Goal: Task Accomplishment & Management: Manage account settings

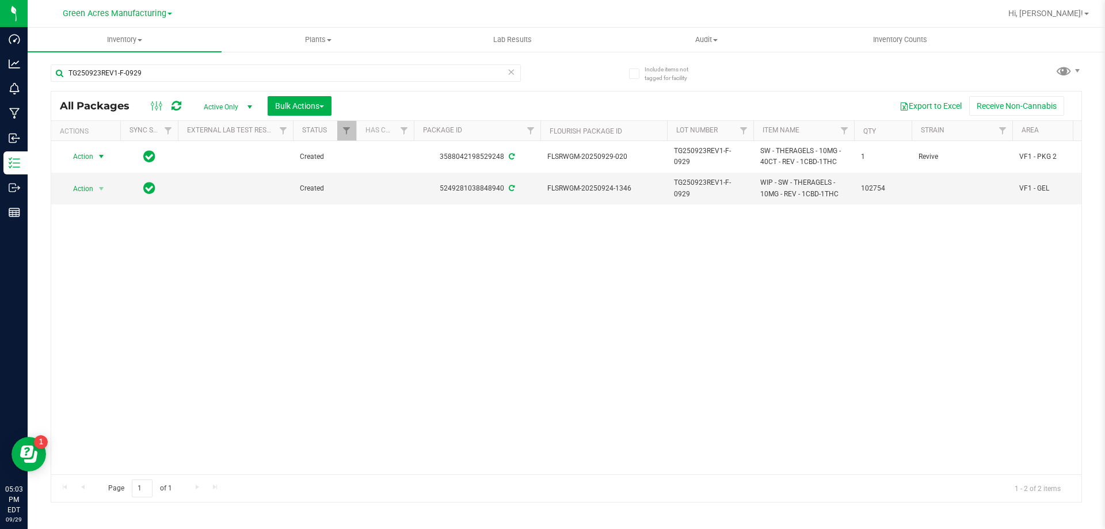
click at [640, 363] on div "Action Action Adjust qty Create package Edit attributes Global inventory Locate…" at bounding box center [566, 307] width 1030 height 333
click at [92, 192] on span "Action" at bounding box center [78, 189] width 31 height 16
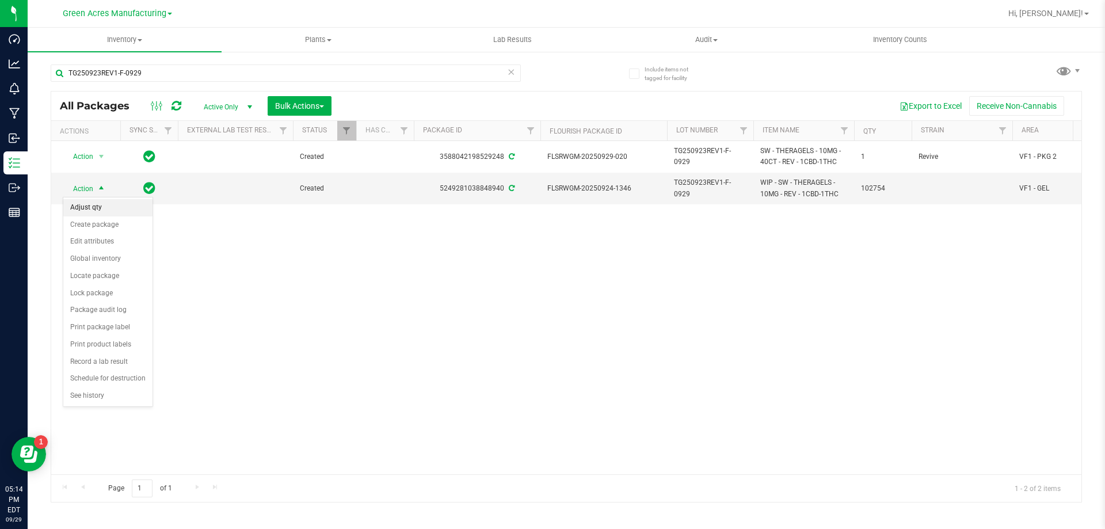
click at [93, 204] on li "Adjust qty" at bounding box center [107, 207] width 89 height 17
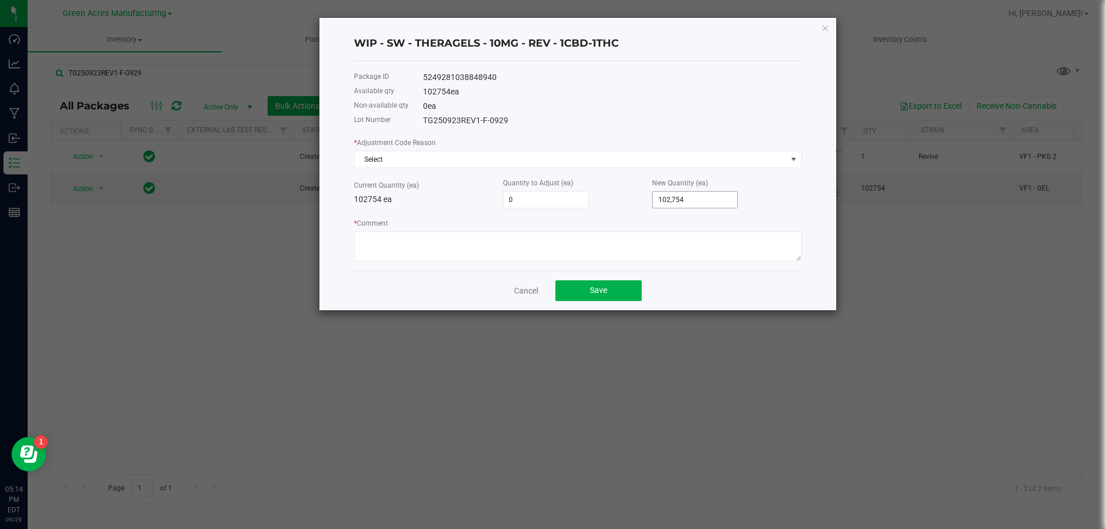
type input "102754"
click at [684, 200] on input "102754" at bounding box center [695, 200] width 85 height 16
type input "-92,479"
type input "10275"
type input "-101,727"
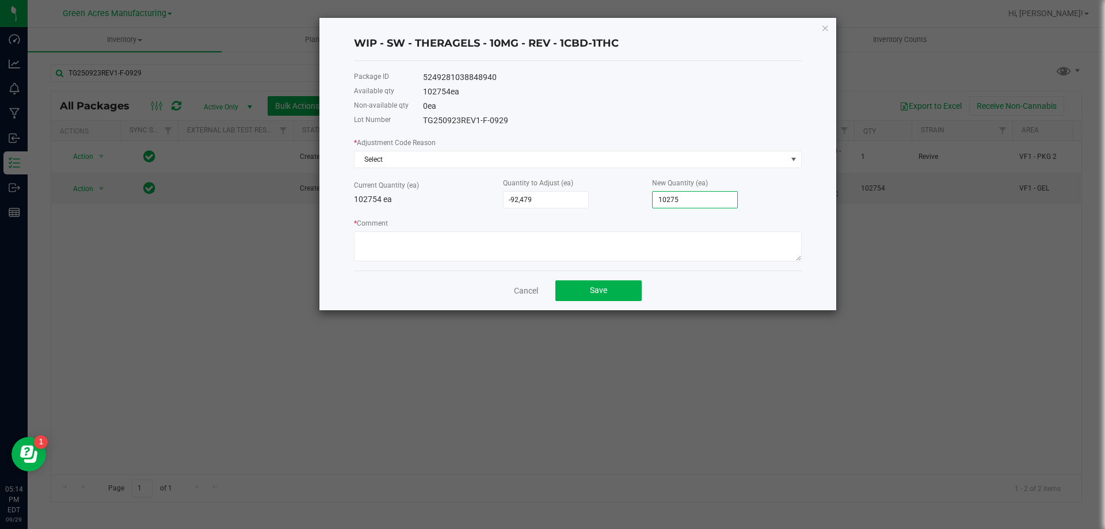
type input "1027"
type input "-102,652"
type input "102"
type input "-101,727"
type input "1027"
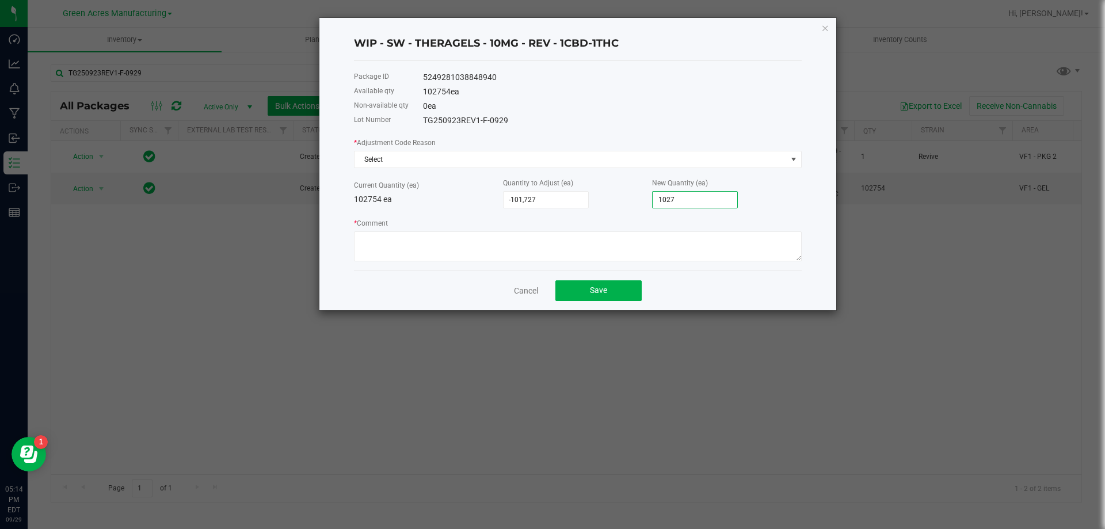
type input "-92,475"
type input "10279"
type input "40"
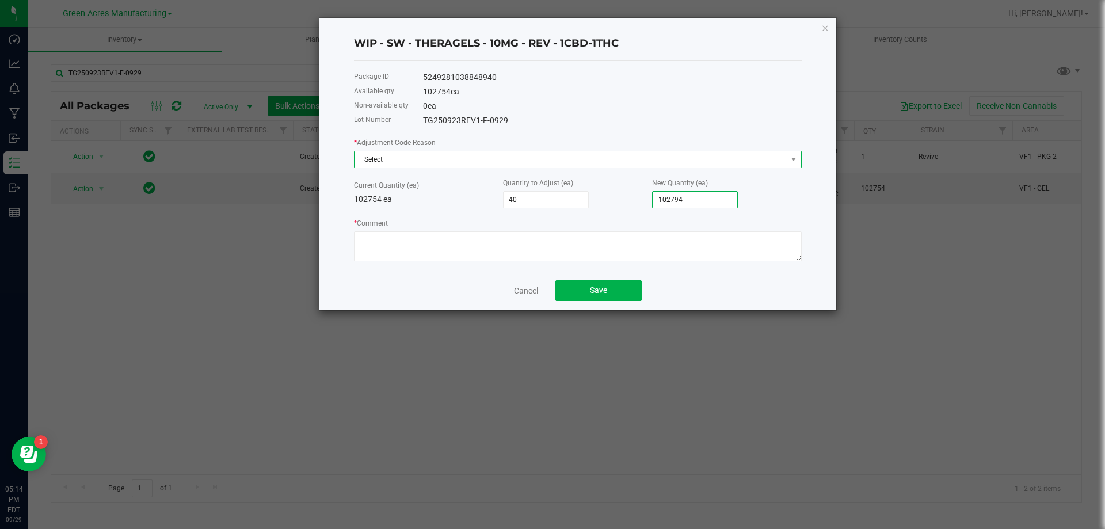
type input "102,794"
click at [775, 161] on span "Select" at bounding box center [571, 159] width 432 height 16
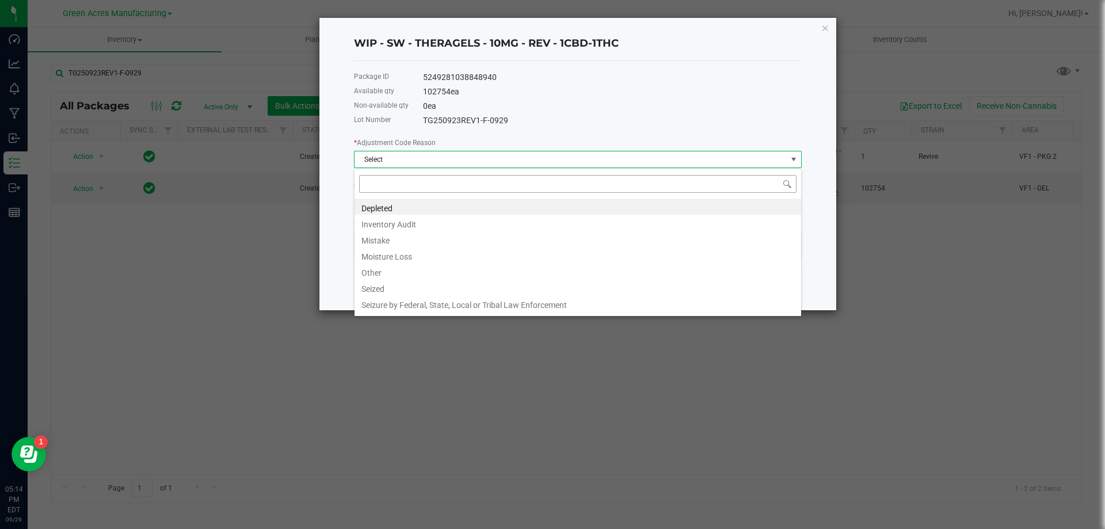
scroll to position [17, 448]
click at [417, 272] on li "Other" at bounding box center [578, 271] width 447 height 16
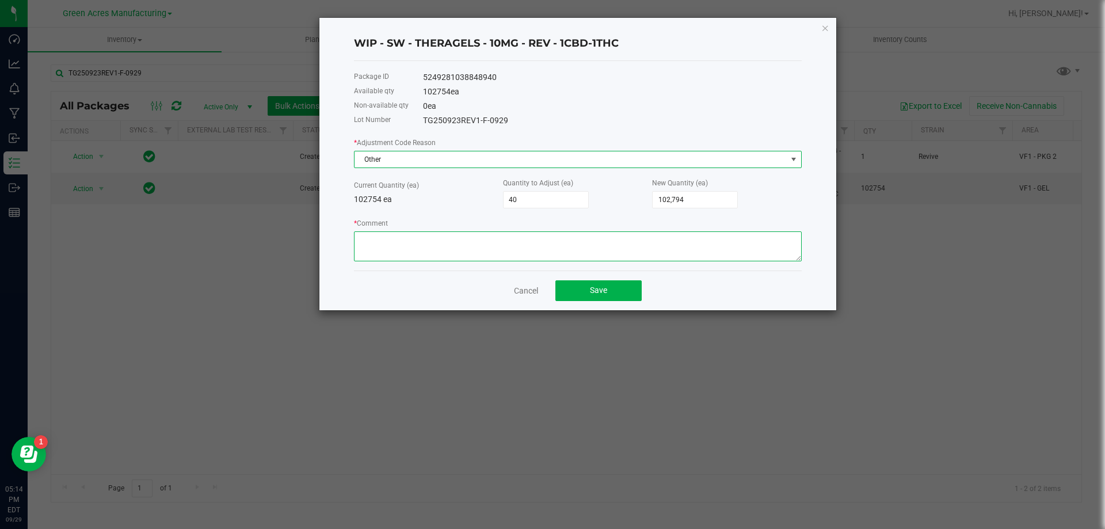
click at [455, 236] on textarea "* Comment" at bounding box center [578, 246] width 448 height 30
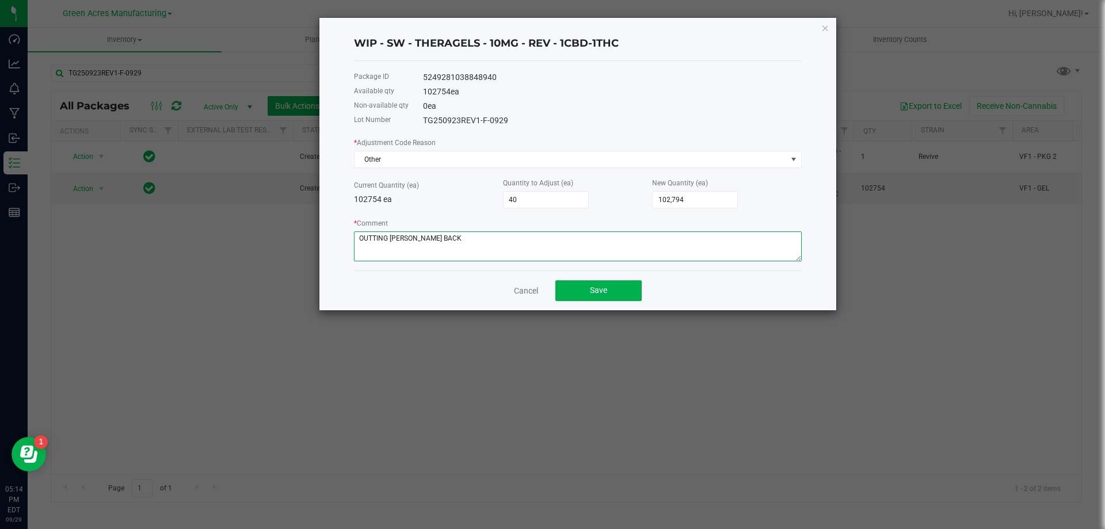
click at [364, 237] on textarea "* Comment" at bounding box center [578, 246] width 448 height 30
type textarea "PUTTING [PERSON_NAME] BACK"
click at [611, 294] on button "Save" at bounding box center [599, 290] width 86 height 21
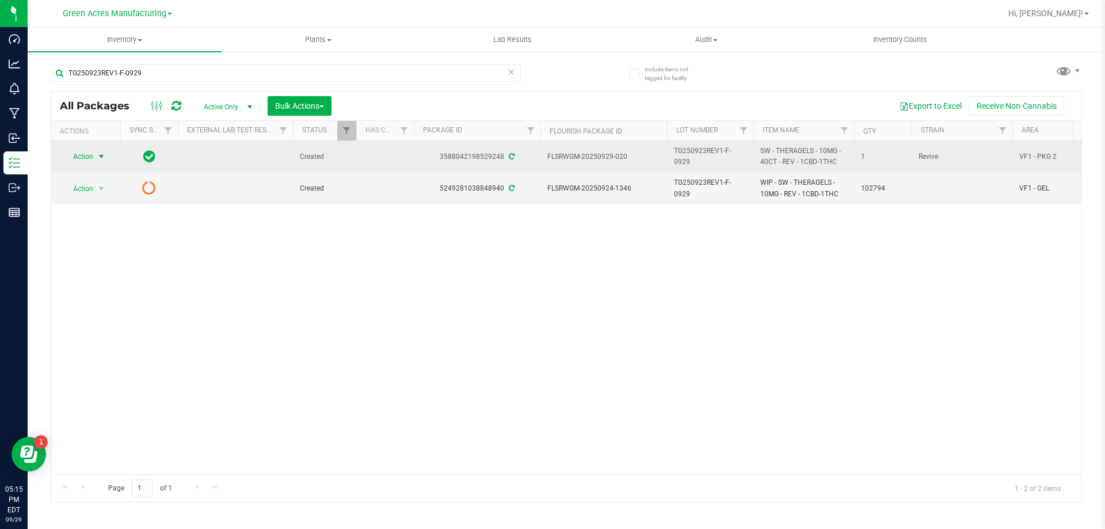
click at [102, 154] on span "select" at bounding box center [101, 156] width 9 height 9
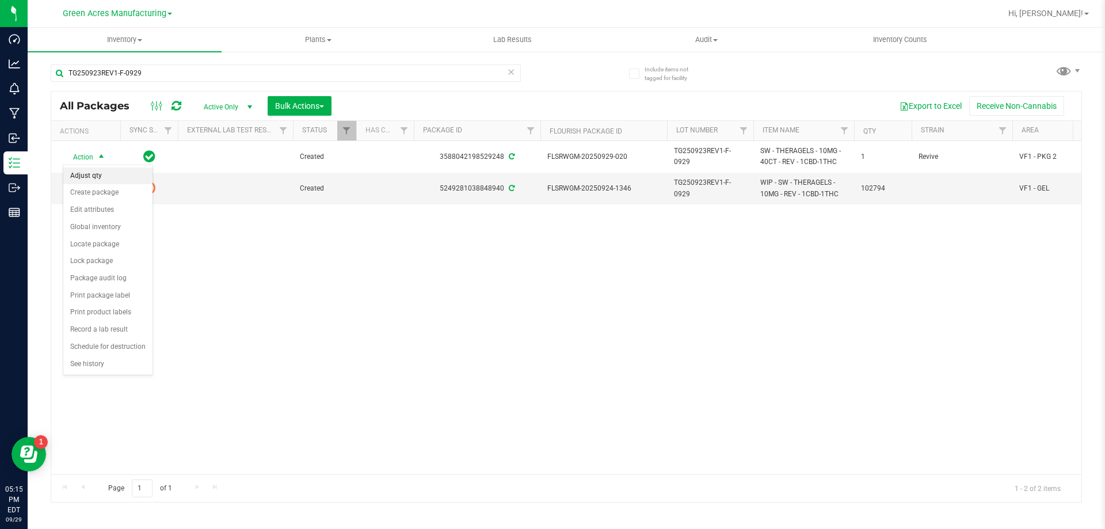
click at [111, 175] on li "Adjust qty" at bounding box center [107, 176] width 89 height 17
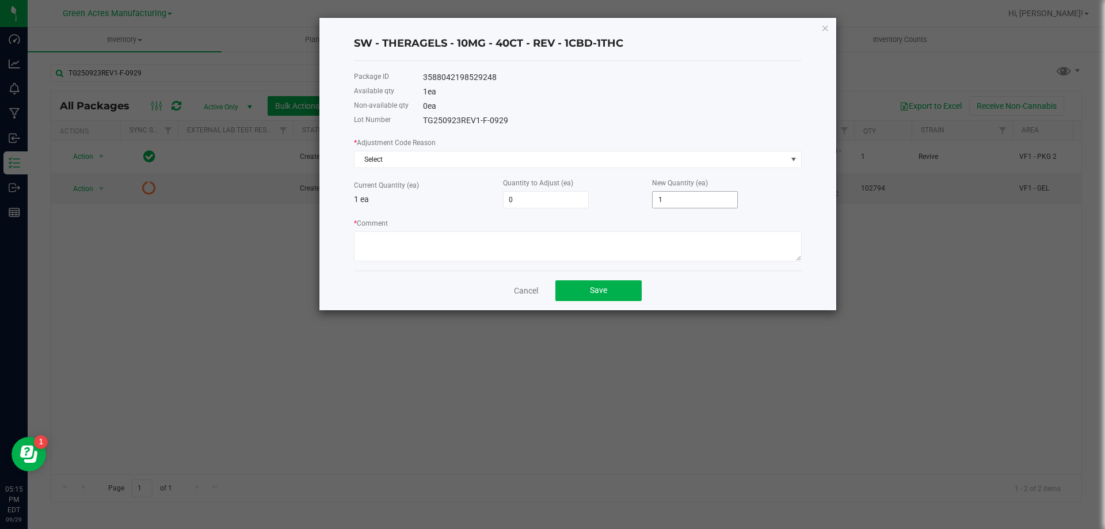
click at [691, 204] on input "1" at bounding box center [695, 200] width 85 height 16
type input "-1"
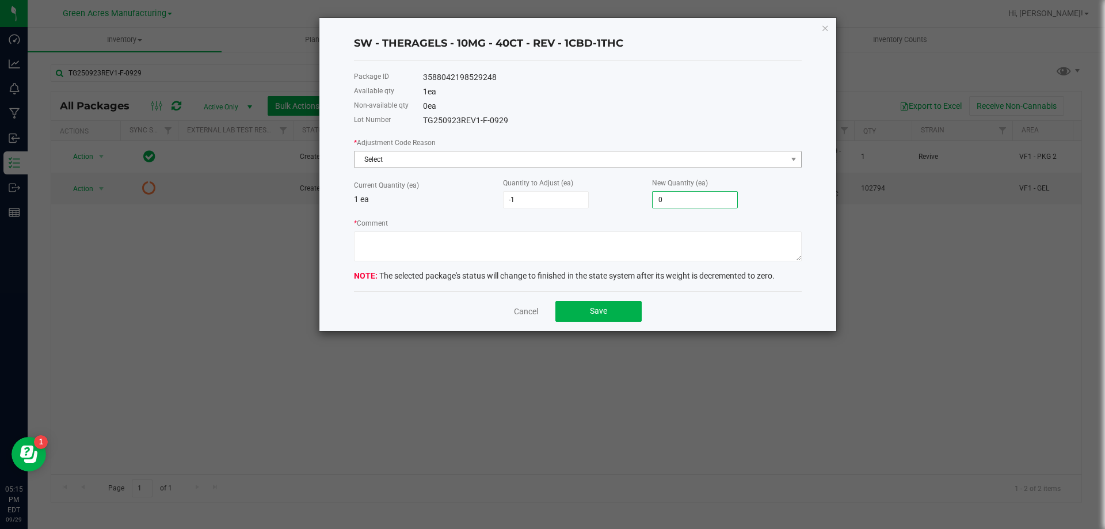
type input "0"
click at [647, 159] on span "Select" at bounding box center [571, 159] width 432 height 16
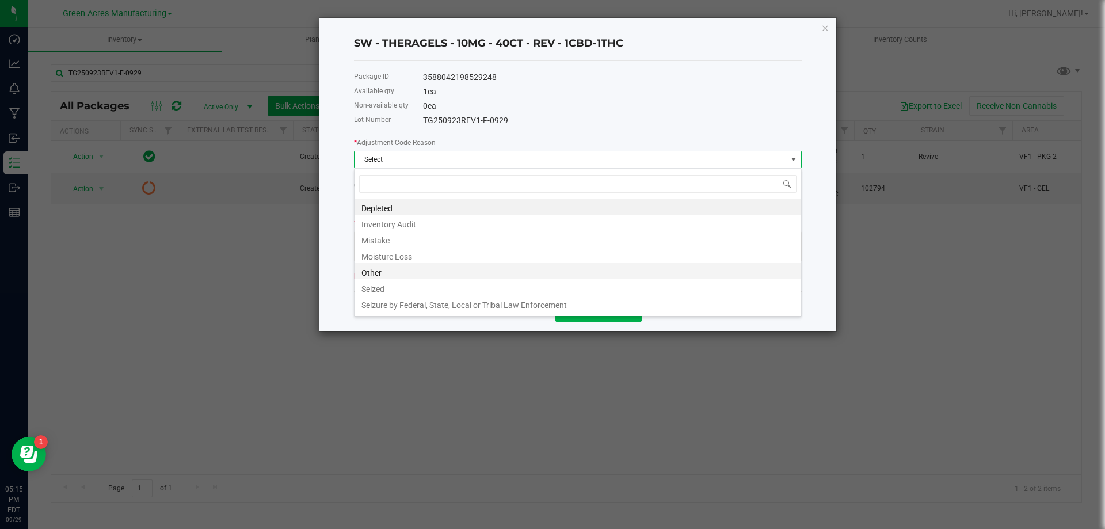
click at [497, 275] on li "Other" at bounding box center [578, 271] width 447 height 16
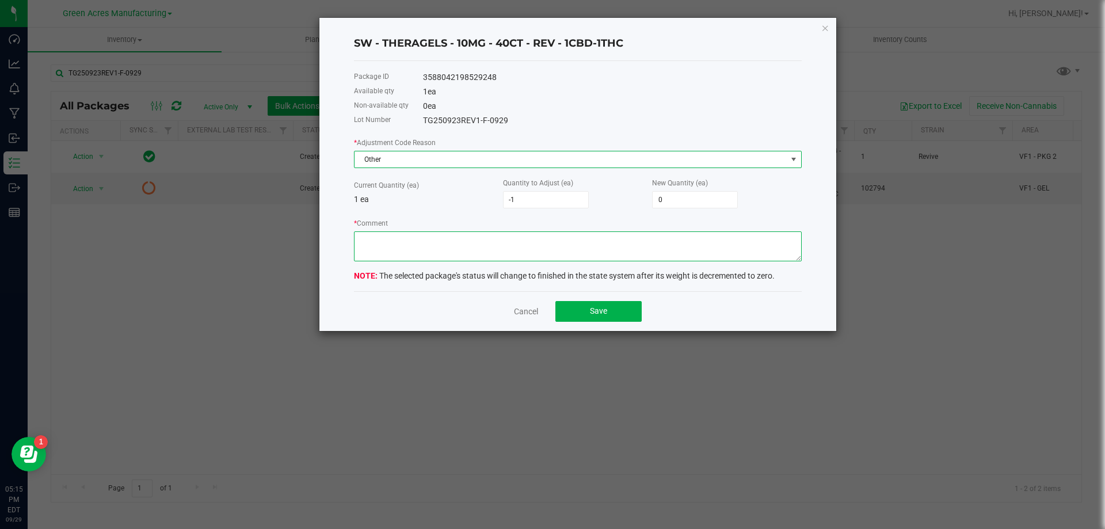
click at [501, 244] on textarea "* Comment" at bounding box center [578, 246] width 448 height 30
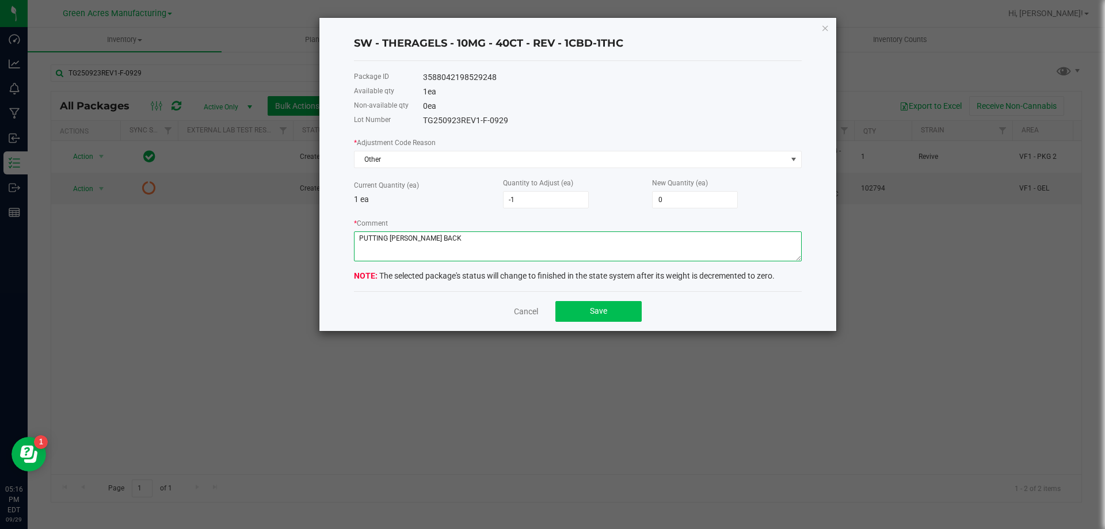
type textarea "PUTTING [PERSON_NAME] BACK"
click at [602, 309] on span "Save" at bounding box center [598, 310] width 17 height 9
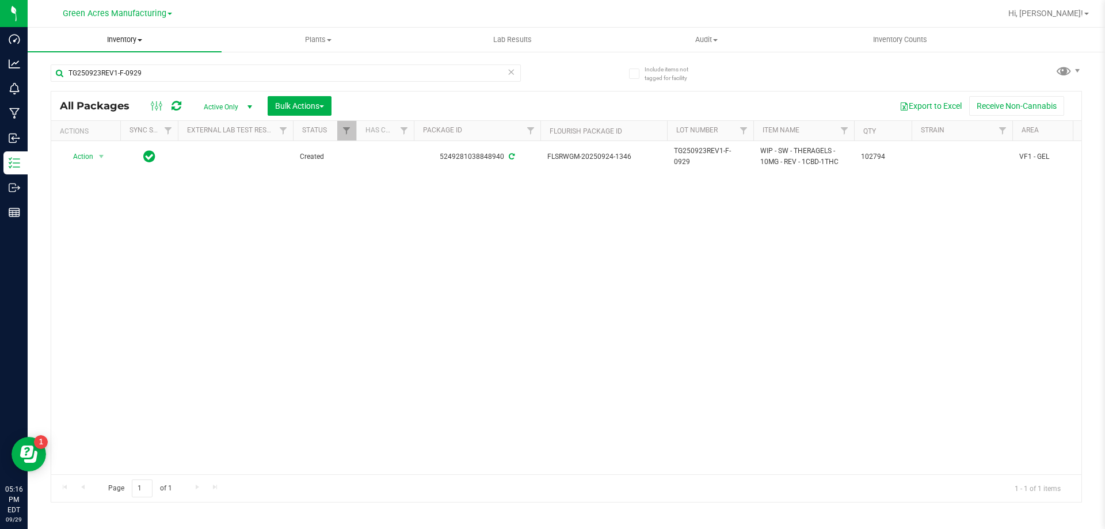
click at [135, 45] on uib-tab-heading "Inventory All packages All inventory Waste log Create inventory" at bounding box center [125, 40] width 194 height 24
click at [106, 136] on span "From bill of materials" at bounding box center [80, 139] width 104 height 10
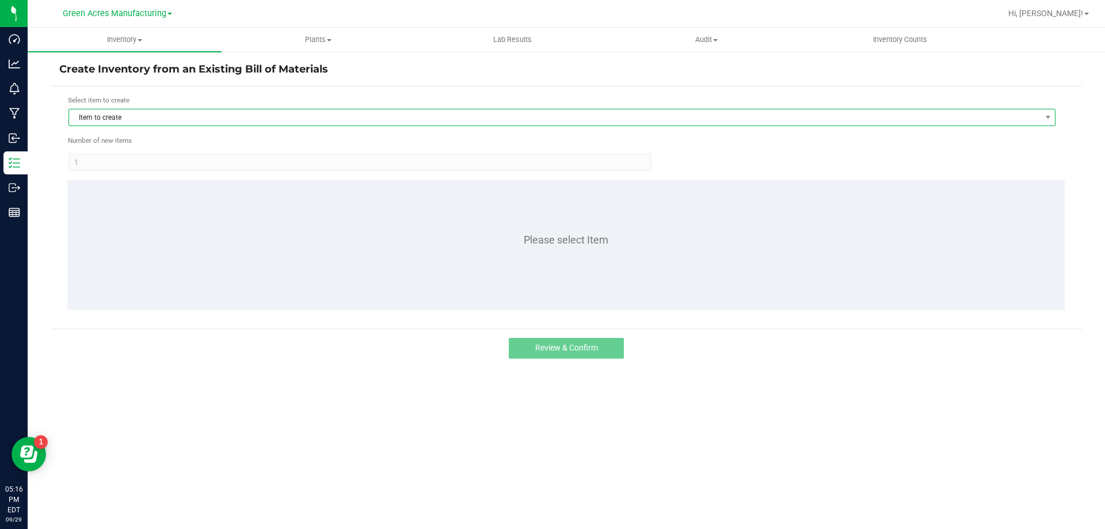
click at [155, 121] on span "Item to create" at bounding box center [555, 117] width 972 height 16
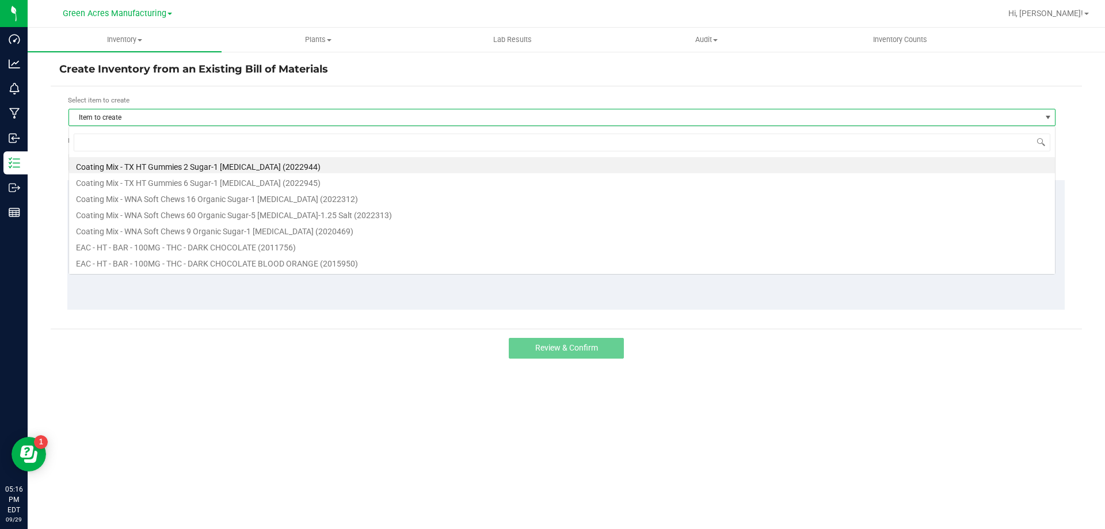
scroll to position [17, 987]
type input "REV"
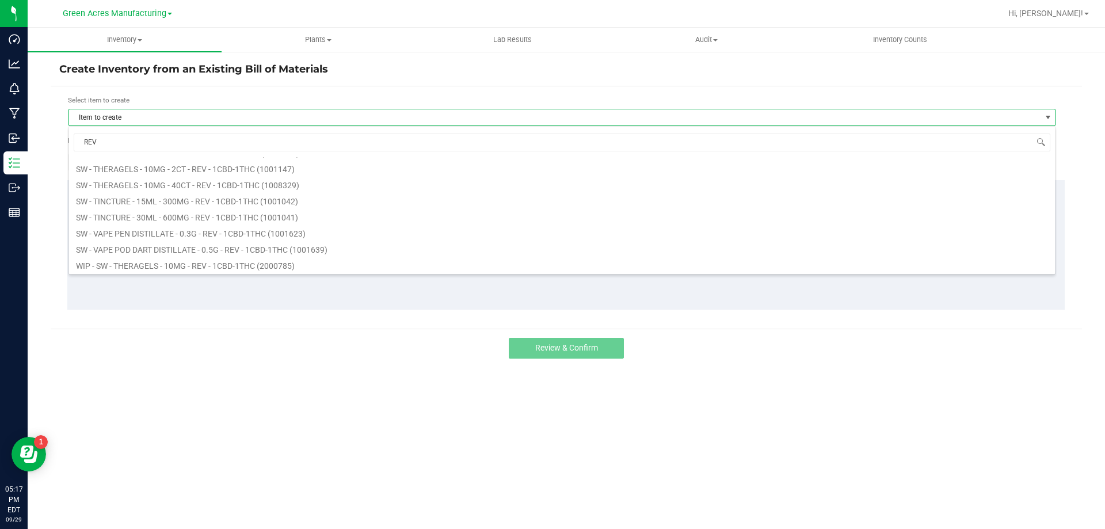
scroll to position [150, 0]
click at [224, 243] on li "SW - THERAGELS - 10MG - 40CT - REV - 1CBD-1THC (1008329)" at bounding box center [562, 241] width 986 height 16
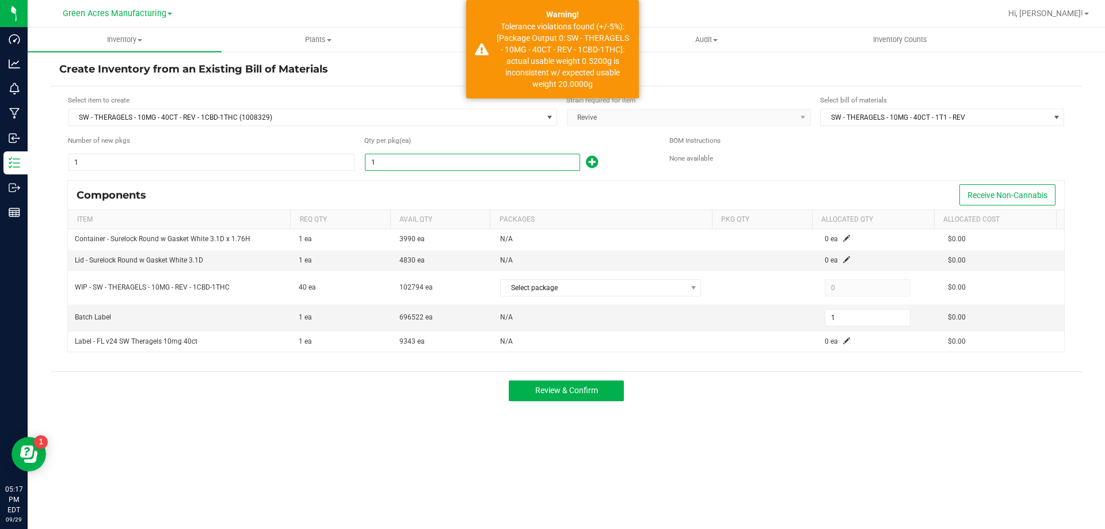
click at [378, 163] on input "1" at bounding box center [473, 162] width 214 height 16
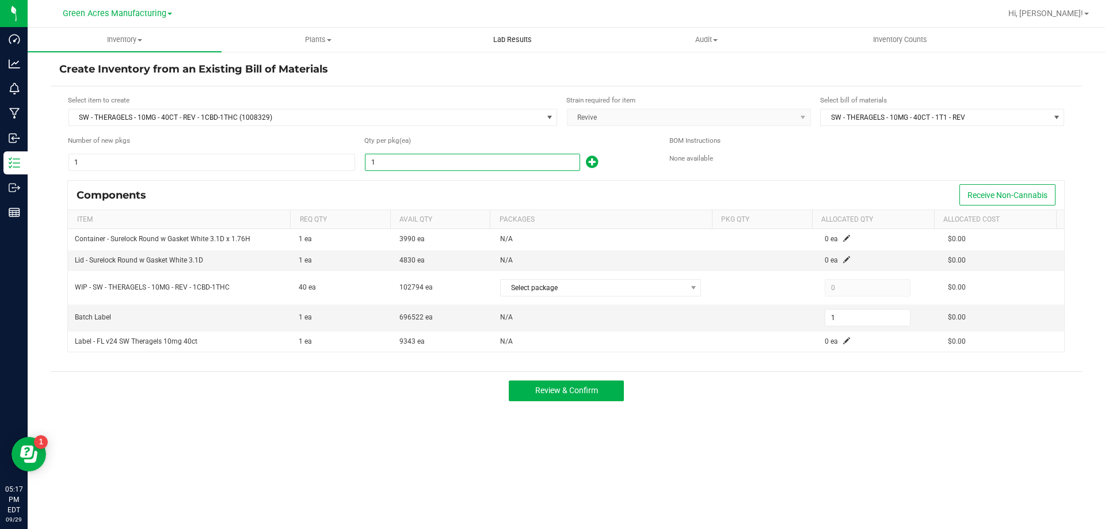
type input "2"
type input "23"
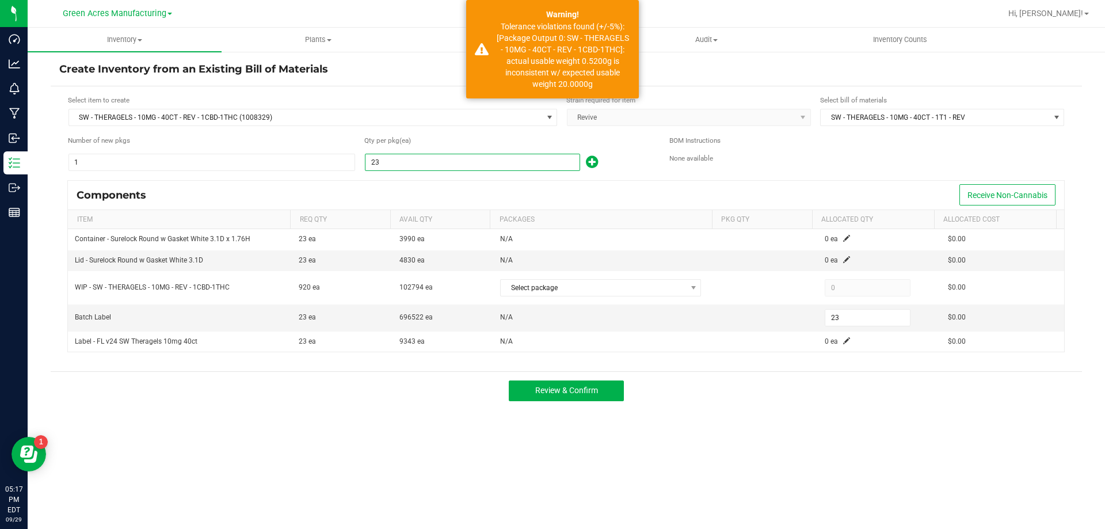
type input "237"
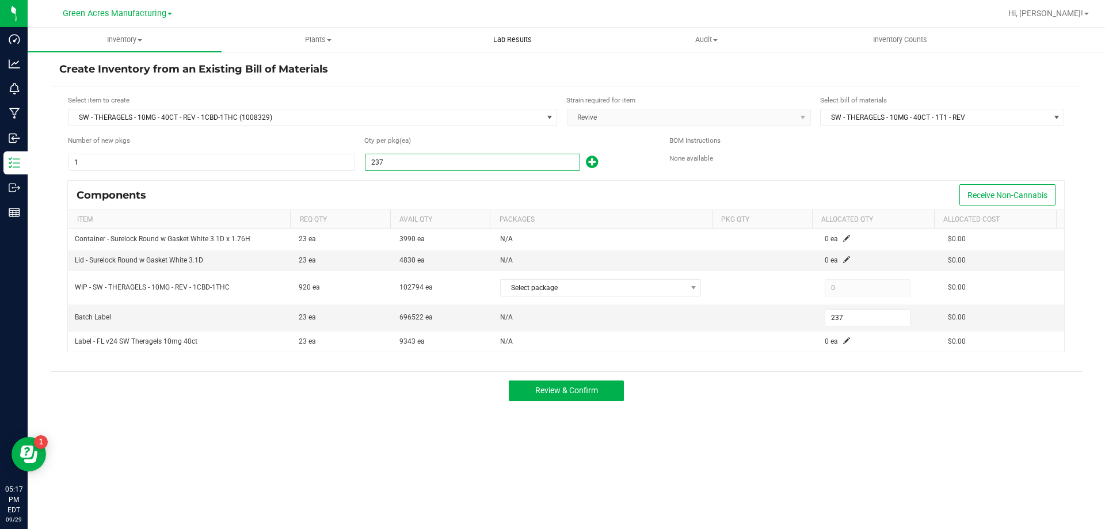
type input "2374"
type input "2,374"
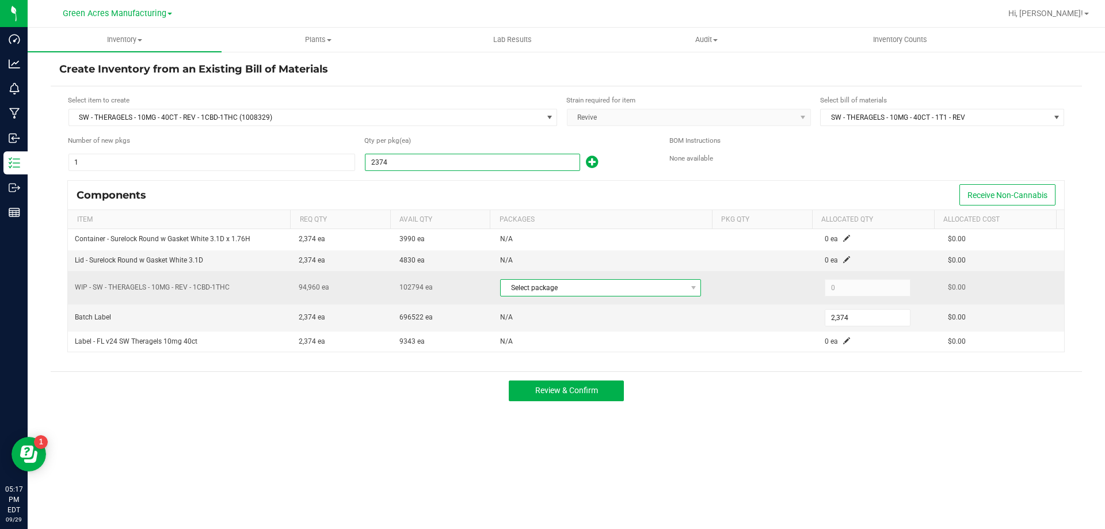
type input "2,374"
click at [651, 291] on span "Select package" at bounding box center [593, 288] width 185 height 16
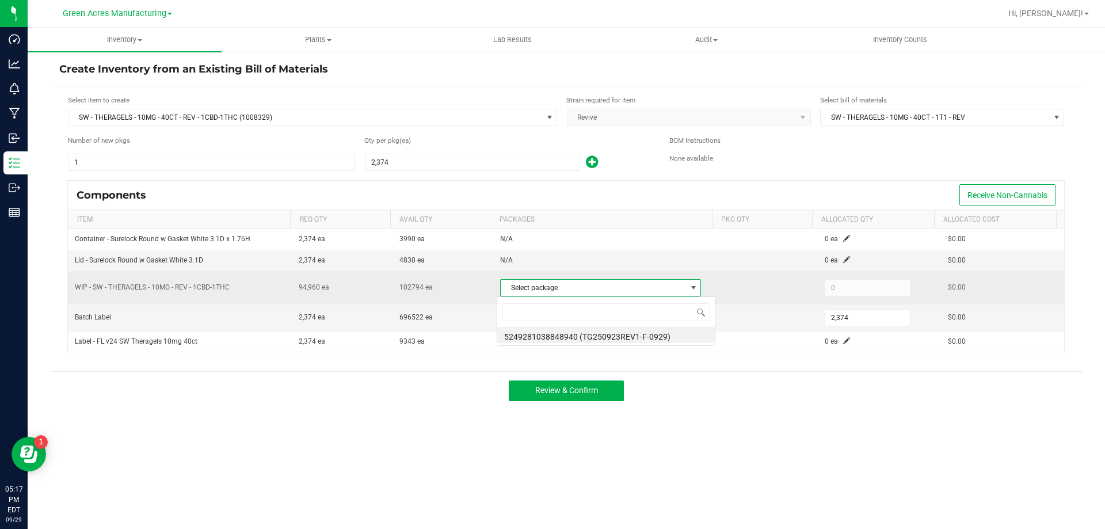
scroll to position [17, 199]
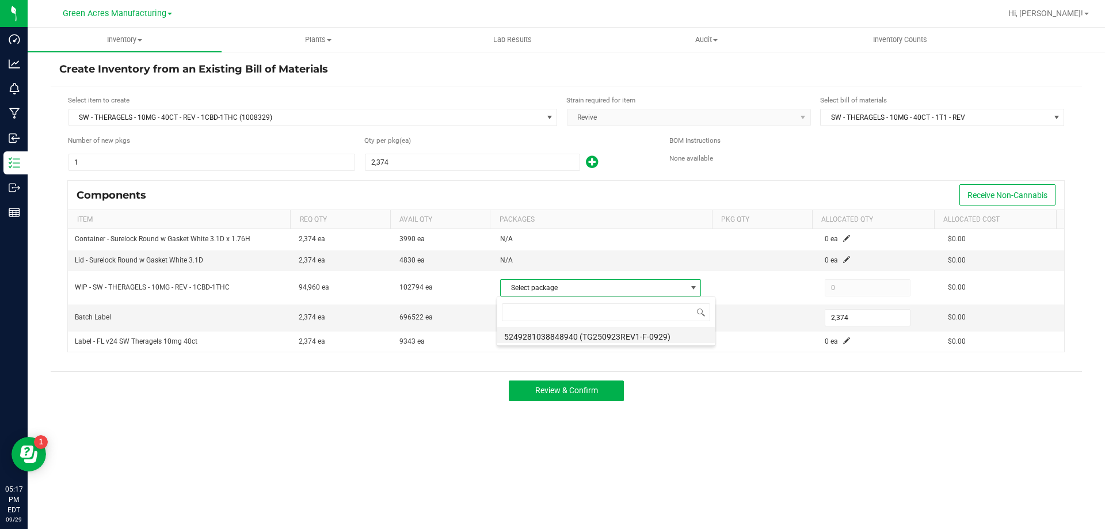
click at [656, 337] on li "5249281038848940 (TG250923REV1-F-0929)" at bounding box center [606, 335] width 218 height 16
type input "94,960"
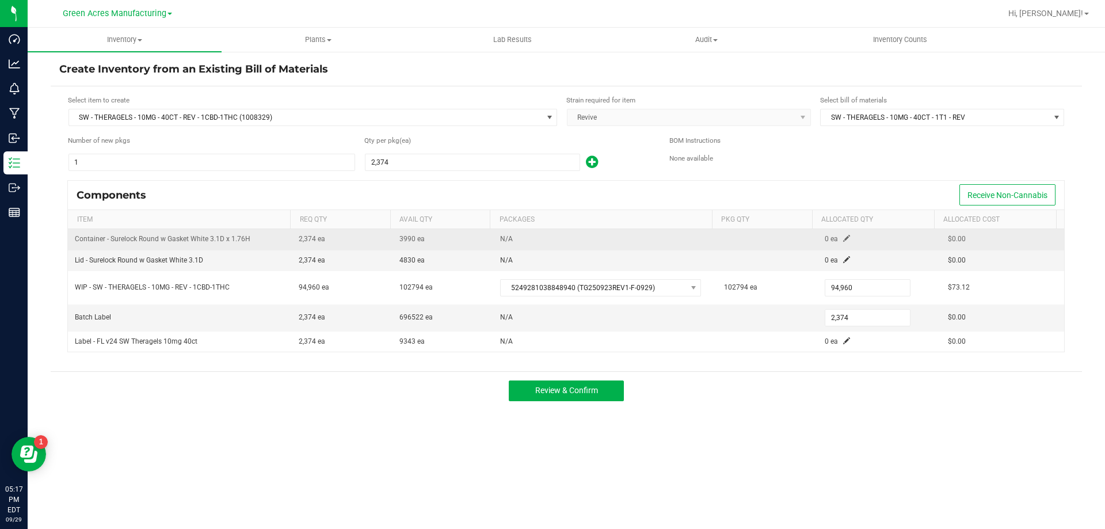
click at [843, 238] on span at bounding box center [846, 238] width 7 height 7
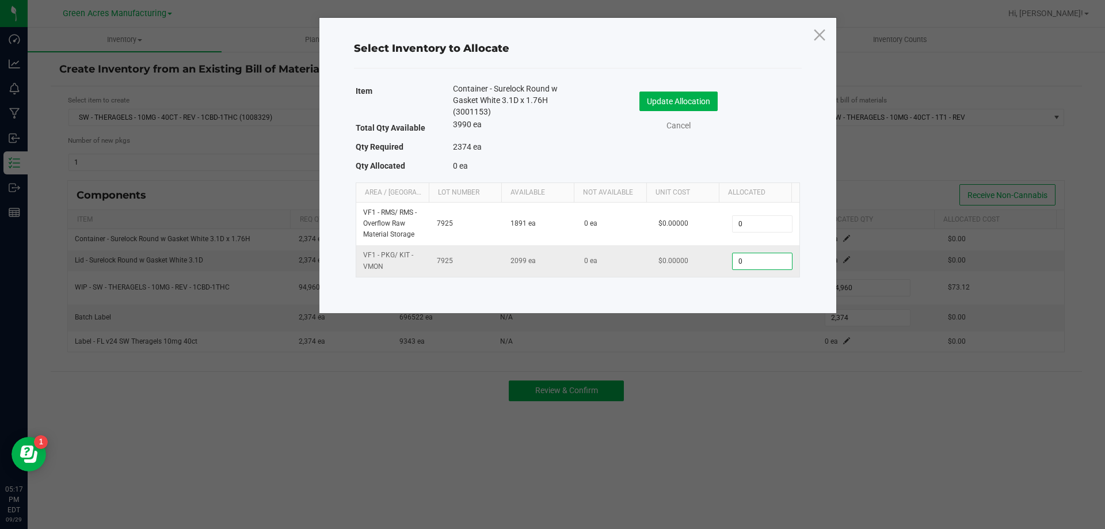
click at [766, 265] on input "0" at bounding box center [762, 261] width 59 height 16
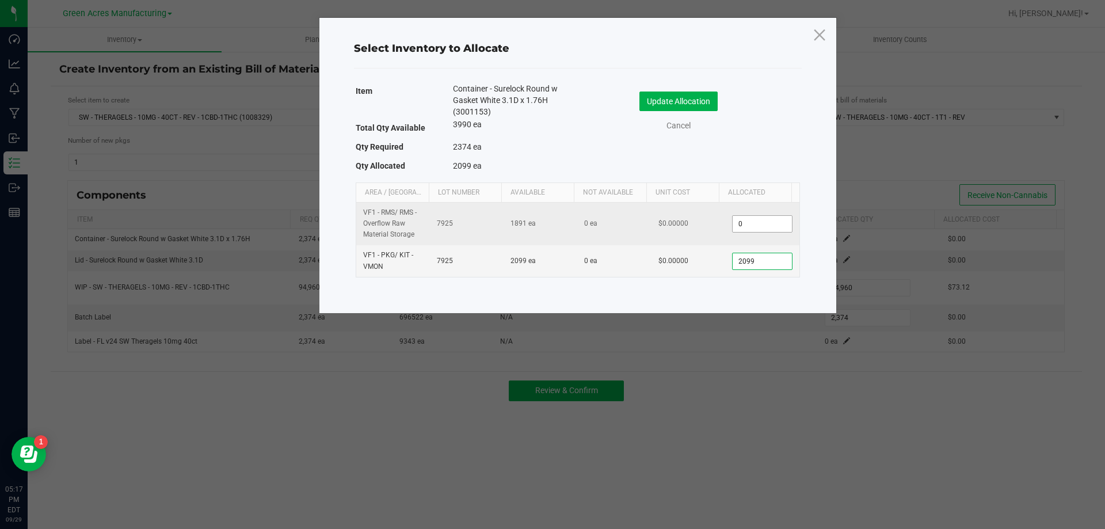
type input "2,099"
click at [744, 226] on input "0" at bounding box center [762, 224] width 59 height 16
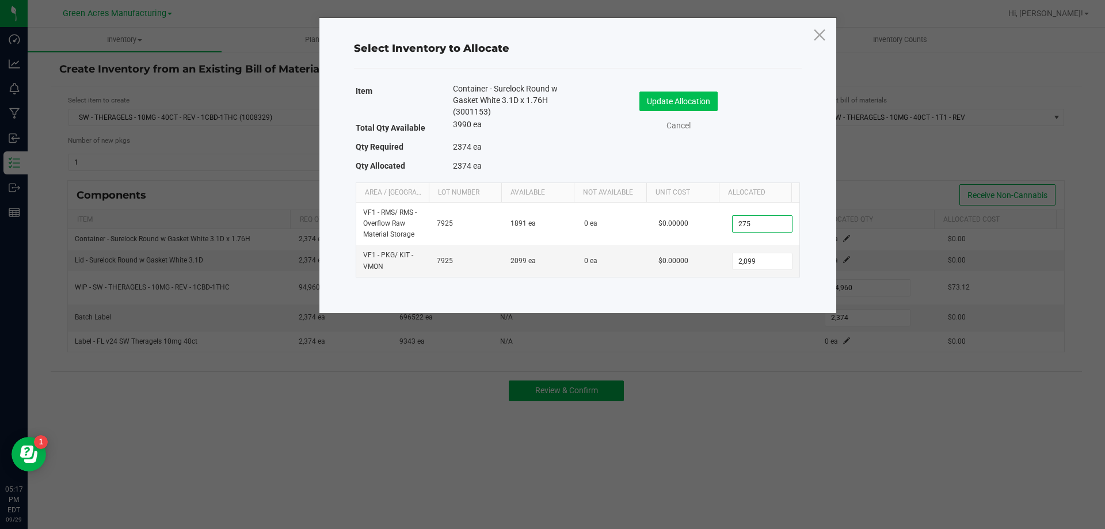
type input "275"
click at [682, 102] on button "Update Allocation" at bounding box center [679, 102] width 78 height 20
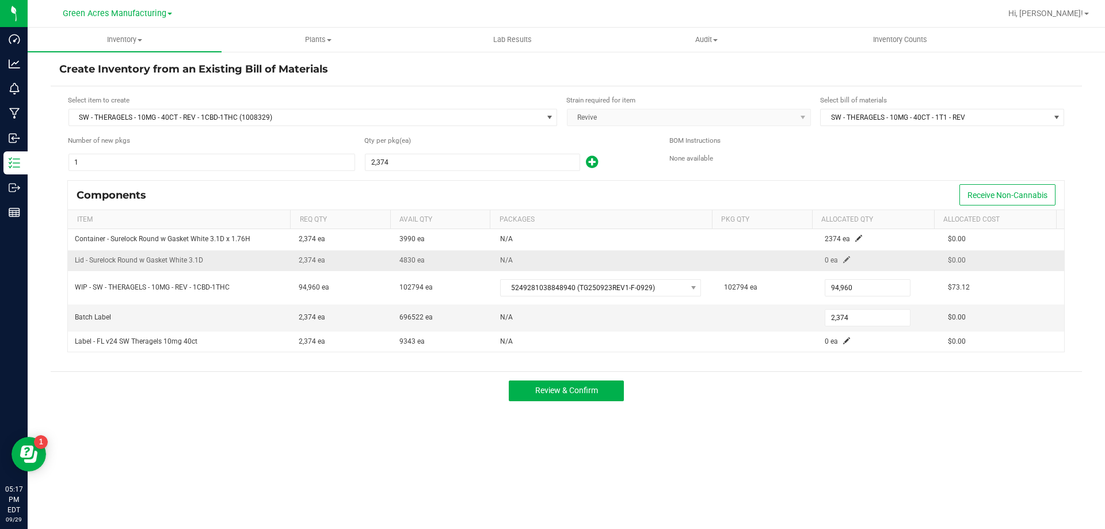
click at [843, 257] on span at bounding box center [846, 259] width 7 height 7
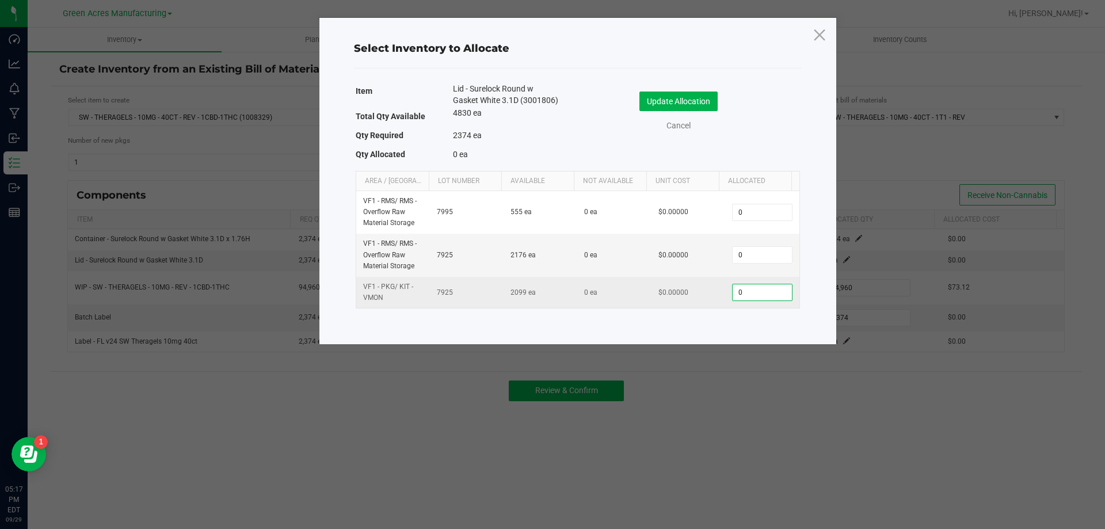
click at [761, 290] on input "0" at bounding box center [762, 292] width 59 height 16
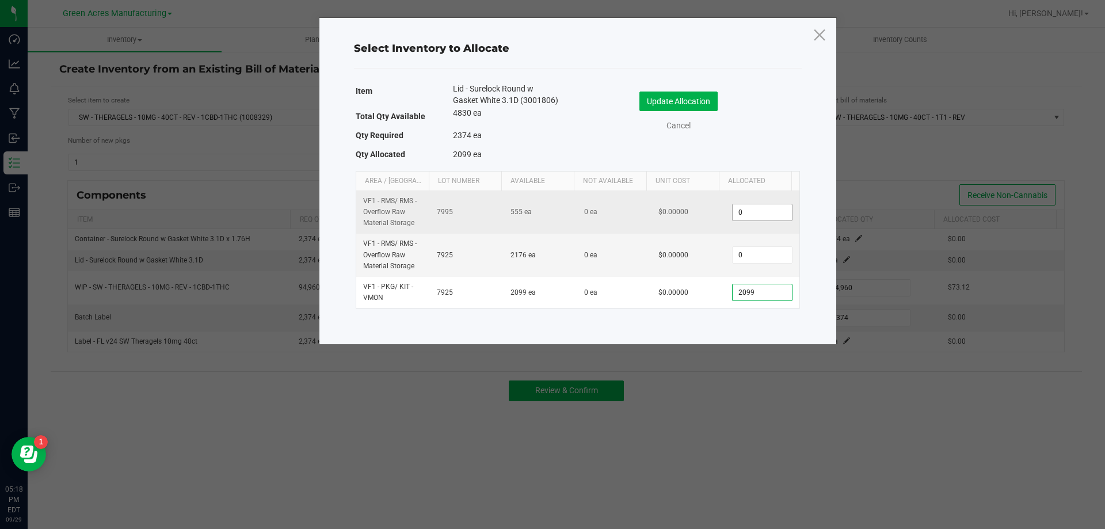
type input "2,099"
click at [741, 210] on input "0" at bounding box center [762, 212] width 59 height 16
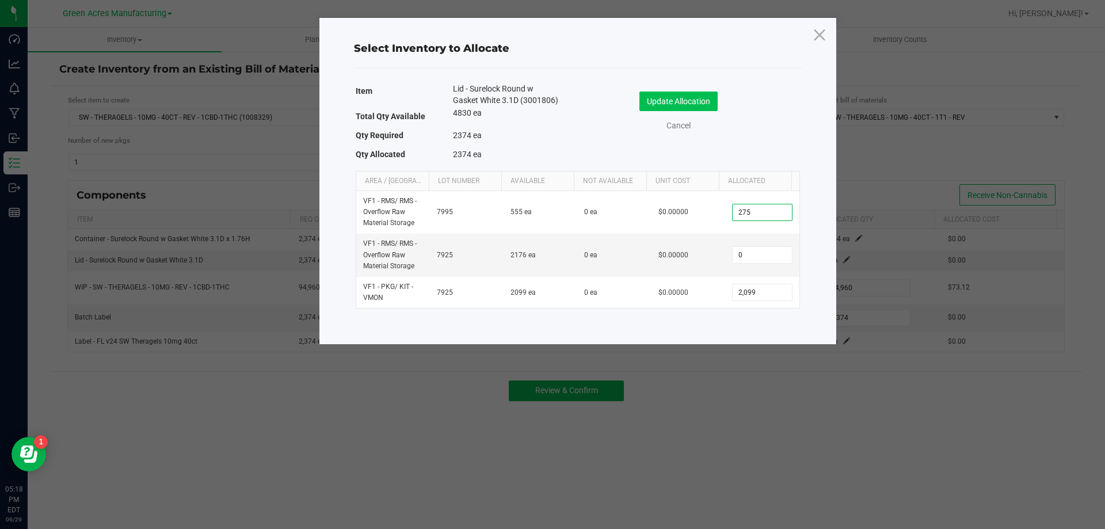
type input "275"
click at [693, 102] on button "Update Allocation" at bounding box center [679, 102] width 78 height 20
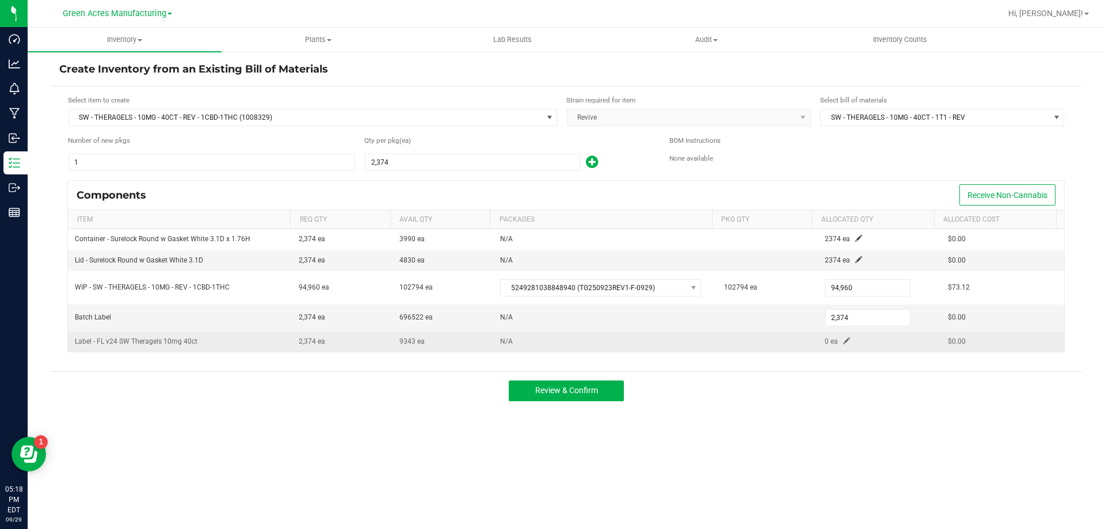
click at [835, 336] on td "0 ea" at bounding box center [879, 342] width 123 height 20
click at [843, 340] on span at bounding box center [846, 340] width 7 height 7
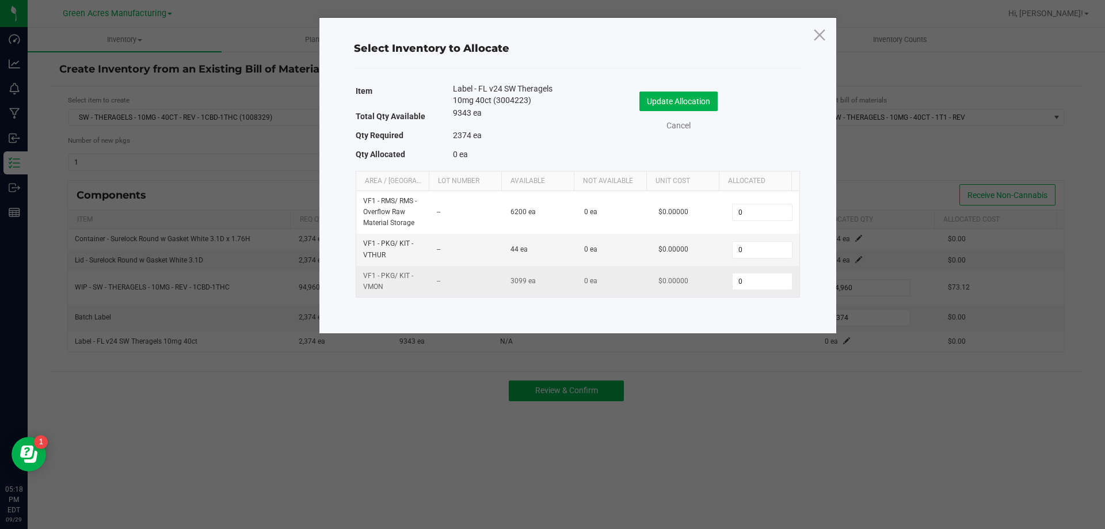
click at [784, 285] on td "0" at bounding box center [762, 281] width 74 height 31
click at [743, 288] on input "0" at bounding box center [762, 281] width 59 height 16
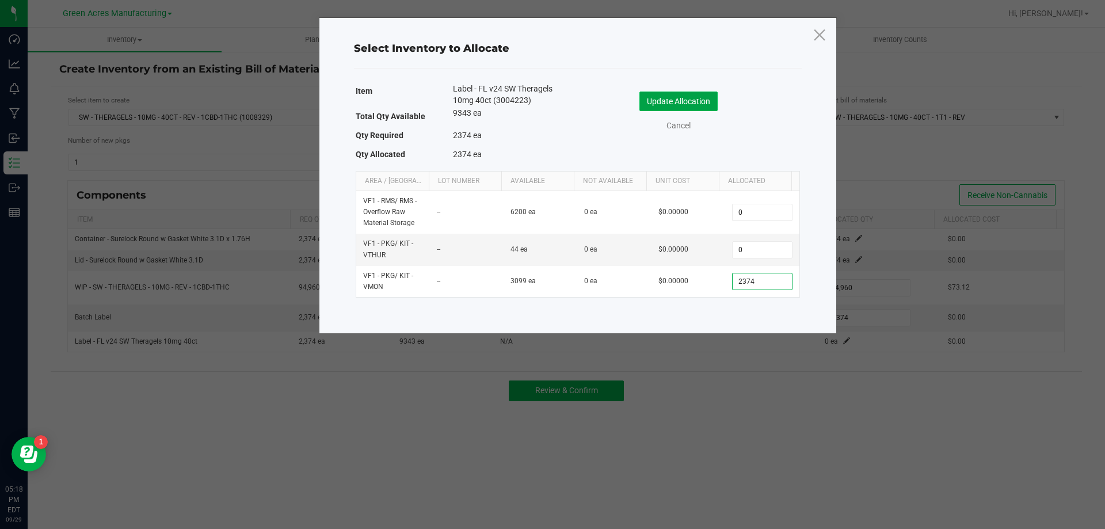
type input "2,374"
click at [665, 105] on button "Update Allocation" at bounding box center [679, 102] width 78 height 20
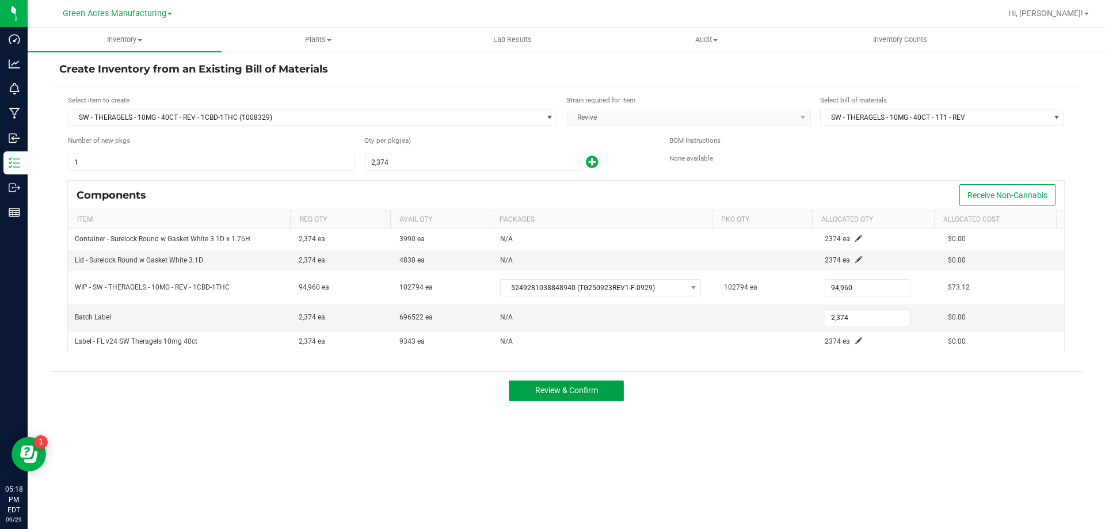
click at [555, 394] on span "Review & Confirm" at bounding box center [566, 390] width 63 height 9
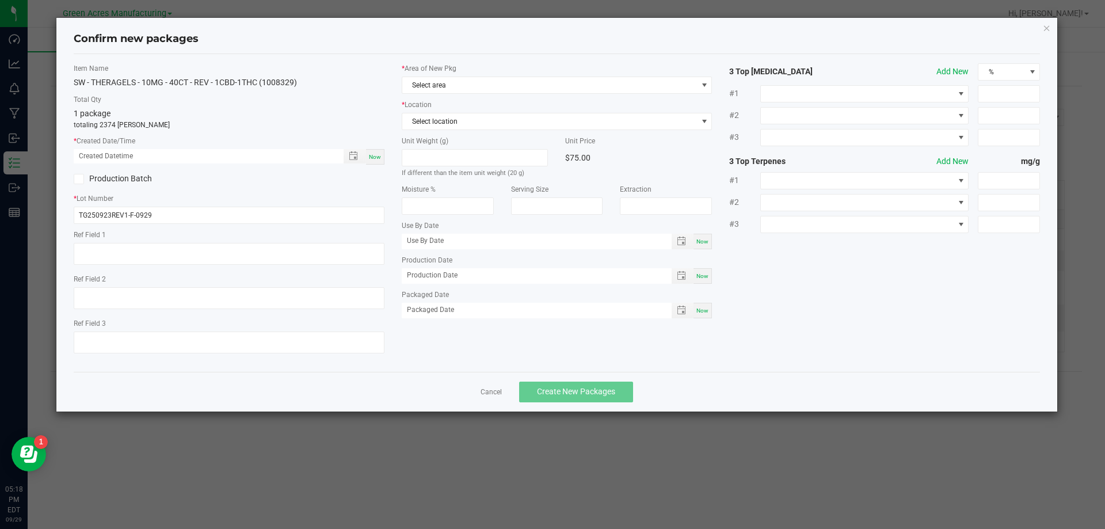
click at [373, 163] on div "Now" at bounding box center [375, 157] width 18 height 16
type input "[DATE] 05:18 PM"
click at [489, 92] on span "Select area" at bounding box center [549, 85] width 295 height 16
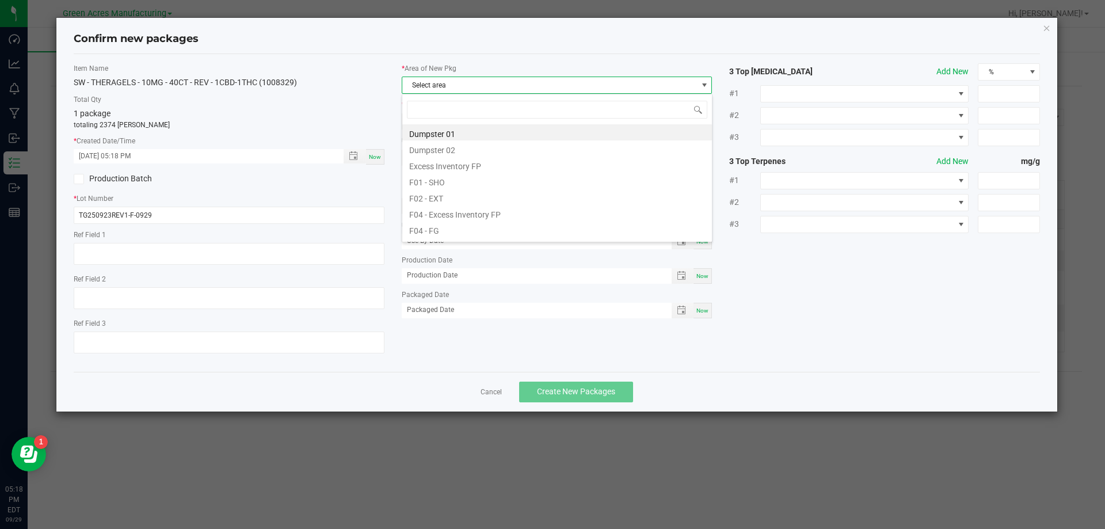
scroll to position [17, 311]
type input "V"
click at [459, 182] on li "Pantry / Secured Vault" at bounding box center [557, 181] width 310 height 16
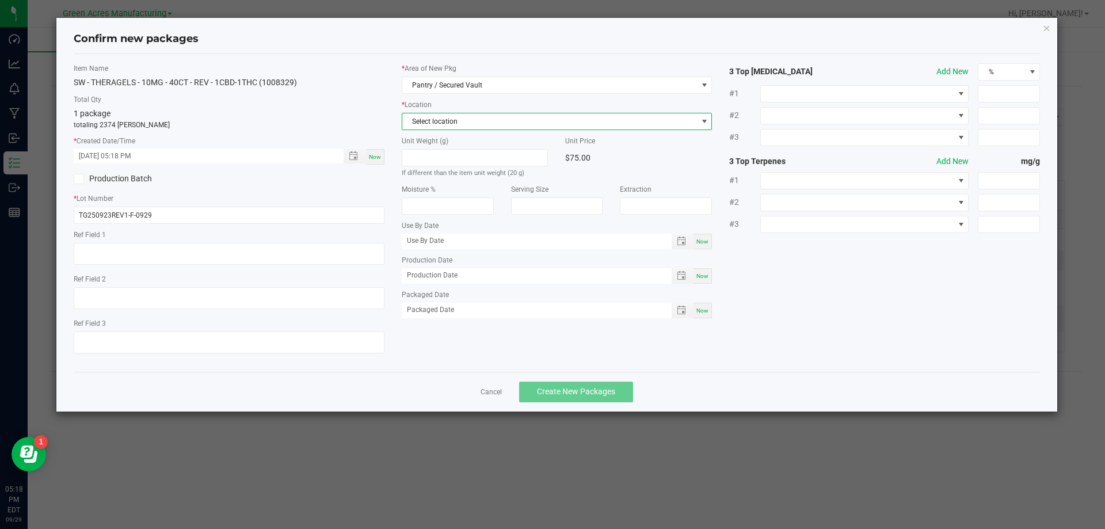
click at [476, 126] on span "Select location" at bounding box center [549, 121] width 295 height 16
click at [452, 188] on li "Intake" at bounding box center [557, 185] width 310 height 16
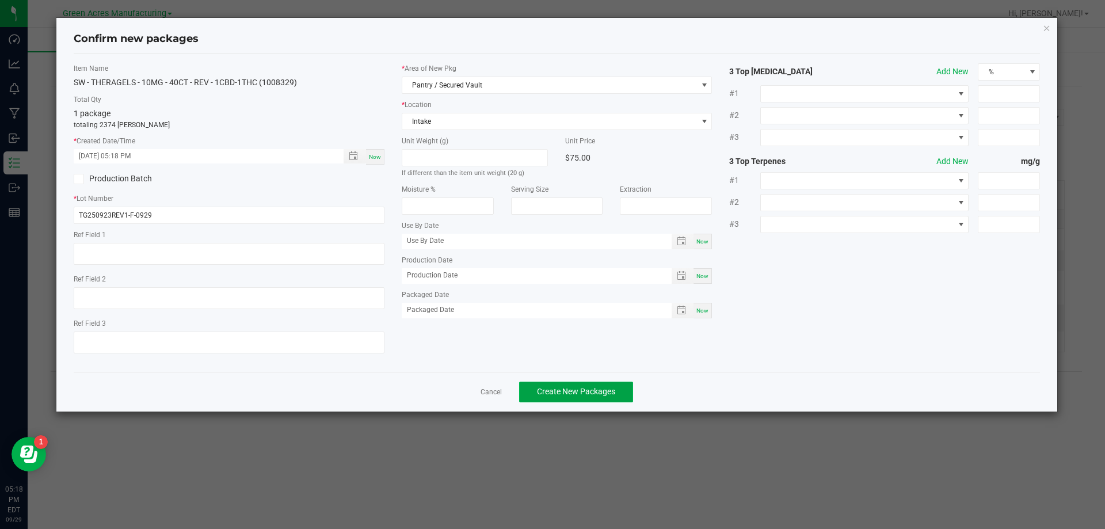
click at [597, 391] on span "Create New Packages" at bounding box center [576, 391] width 78 height 9
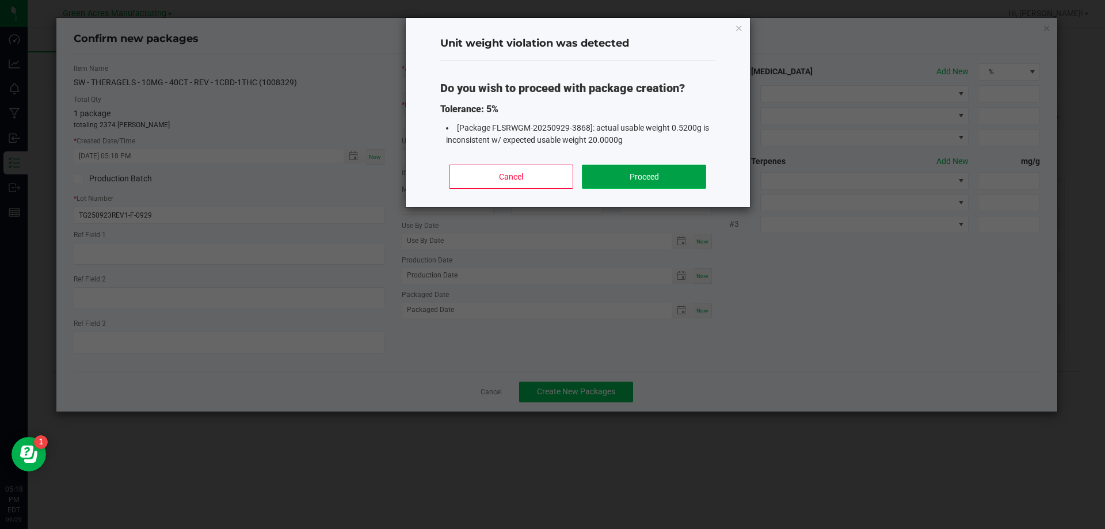
click at [647, 168] on button "Proceed" at bounding box center [644, 177] width 124 height 24
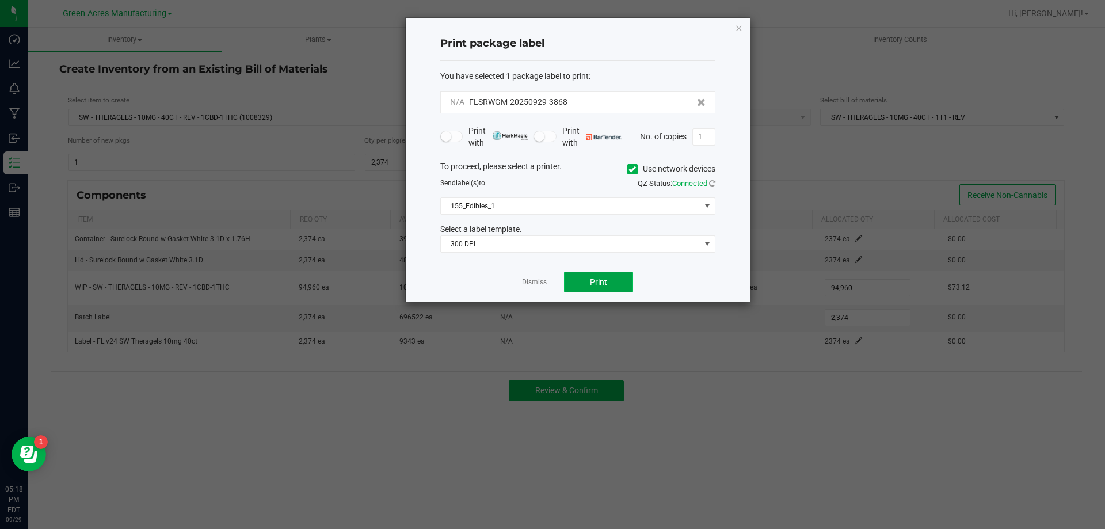
click at [615, 282] on button "Print" at bounding box center [598, 282] width 69 height 21
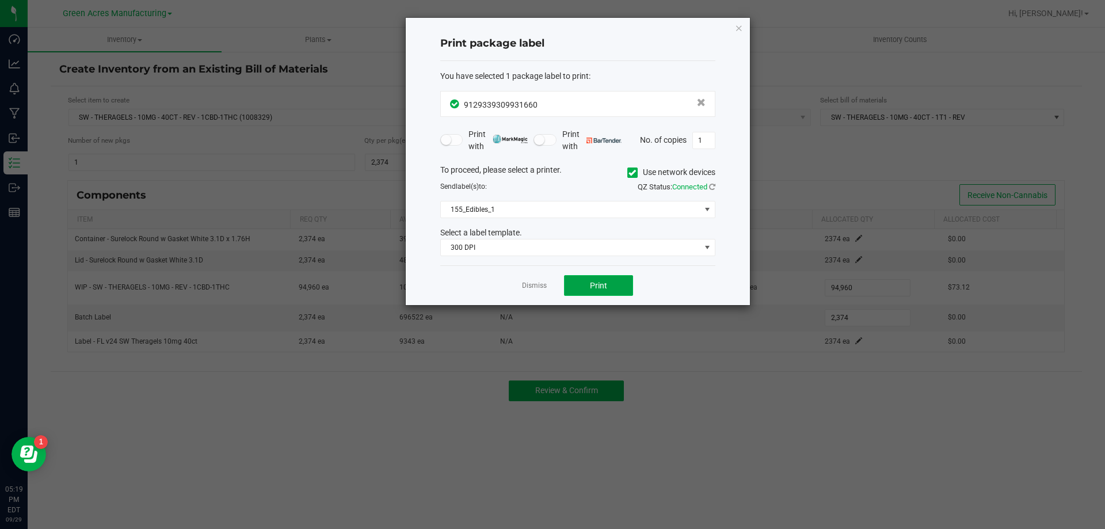
click at [615, 283] on button "Print" at bounding box center [598, 285] width 69 height 21
click at [615, 281] on button "Print" at bounding box center [598, 285] width 69 height 21
click at [540, 288] on link "Dismiss" at bounding box center [534, 286] width 25 height 10
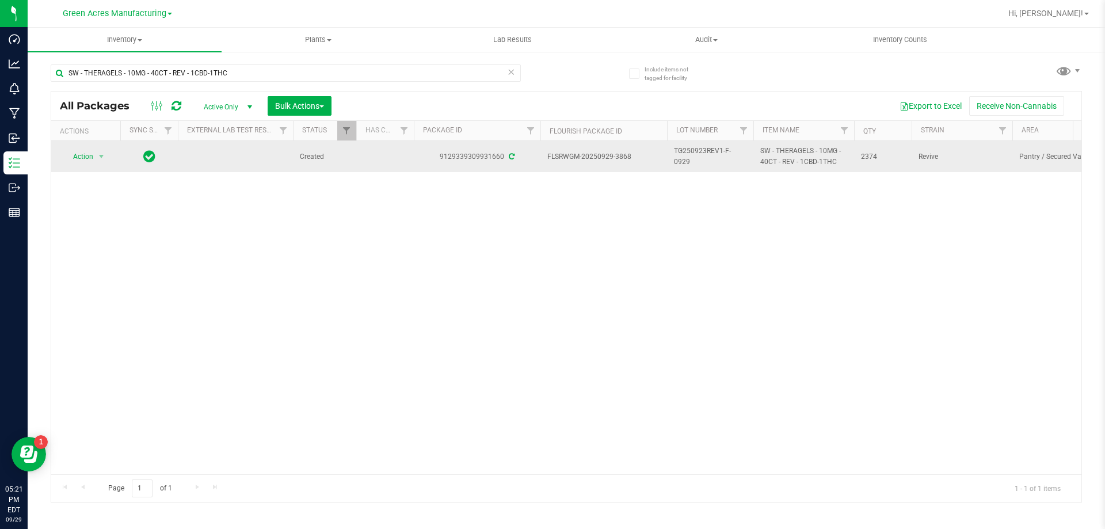
click at [699, 158] on span "TG250923REV1-F-0929" at bounding box center [710, 157] width 73 height 22
click at [699, 158] on input "TG250923REV1-F-0929" at bounding box center [708, 157] width 82 height 18
click at [264, 73] on input "SW - THERAGELS - 10MG - 40CT - REV - 1CBD-1THC" at bounding box center [286, 72] width 470 height 17
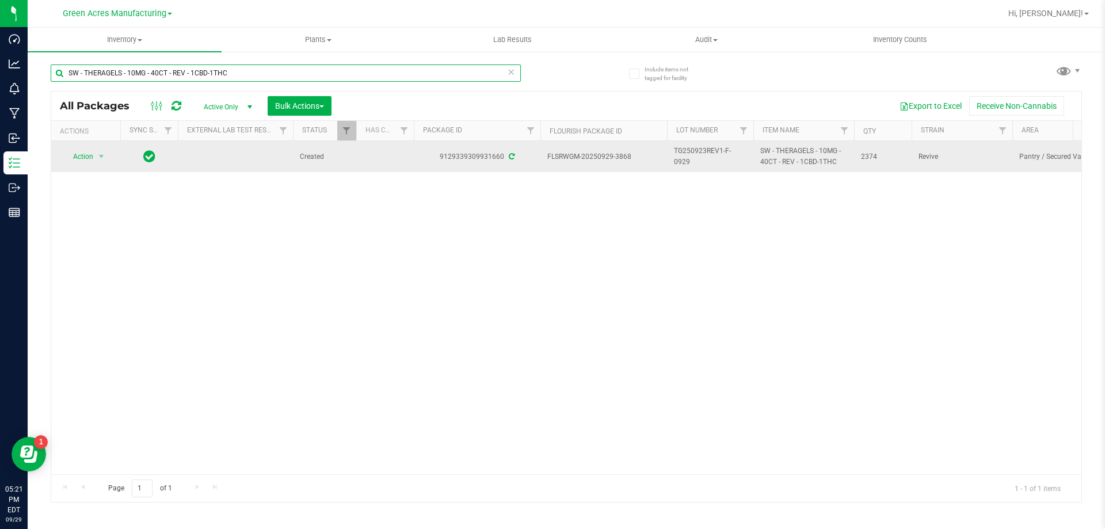
click at [264, 73] on input "SW - THERAGELS - 10MG - 40CT - REV - 1CBD-1THC" at bounding box center [286, 72] width 470 height 17
paste input "TG250923REV1-F-0929"
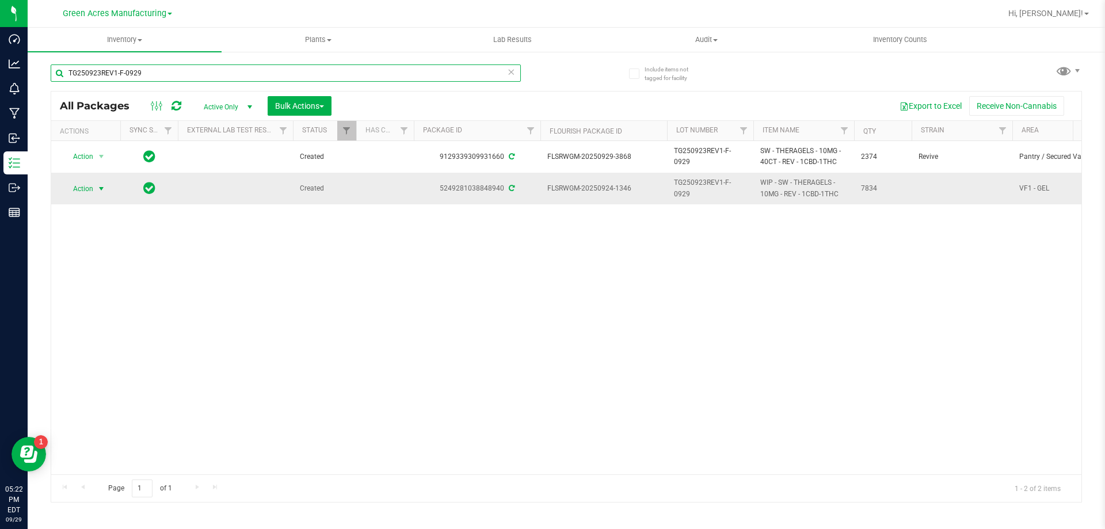
type input "TG250923REV1-F-0929"
click at [83, 188] on span "Action" at bounding box center [78, 189] width 31 height 16
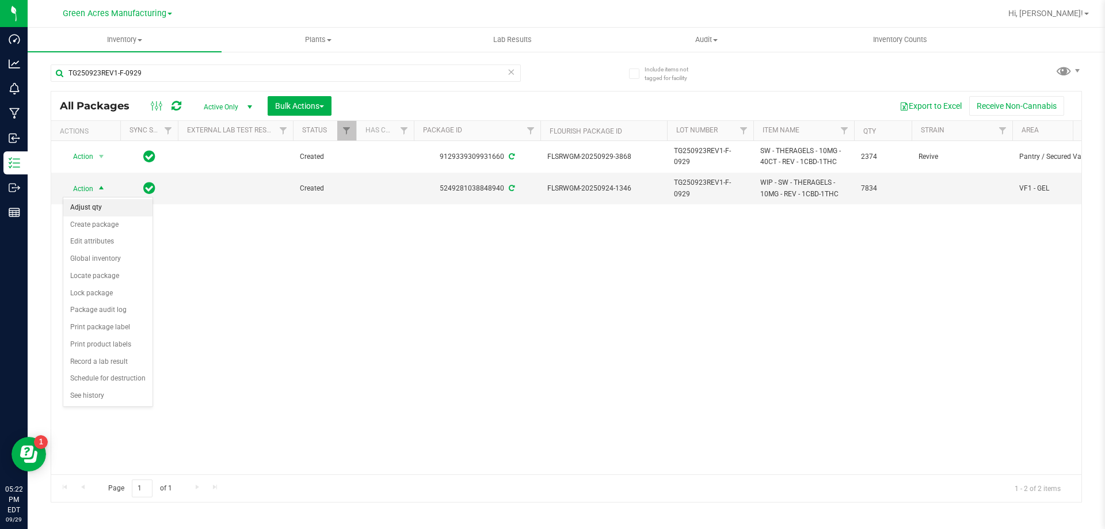
click at [86, 203] on li "Adjust qty" at bounding box center [107, 207] width 89 height 17
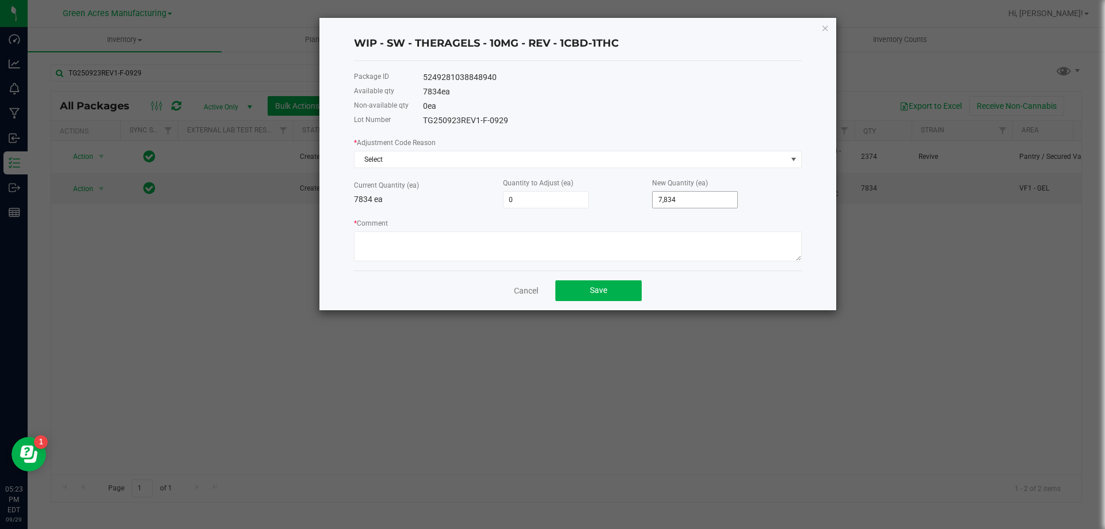
type input "7834"
type input "-7,834"
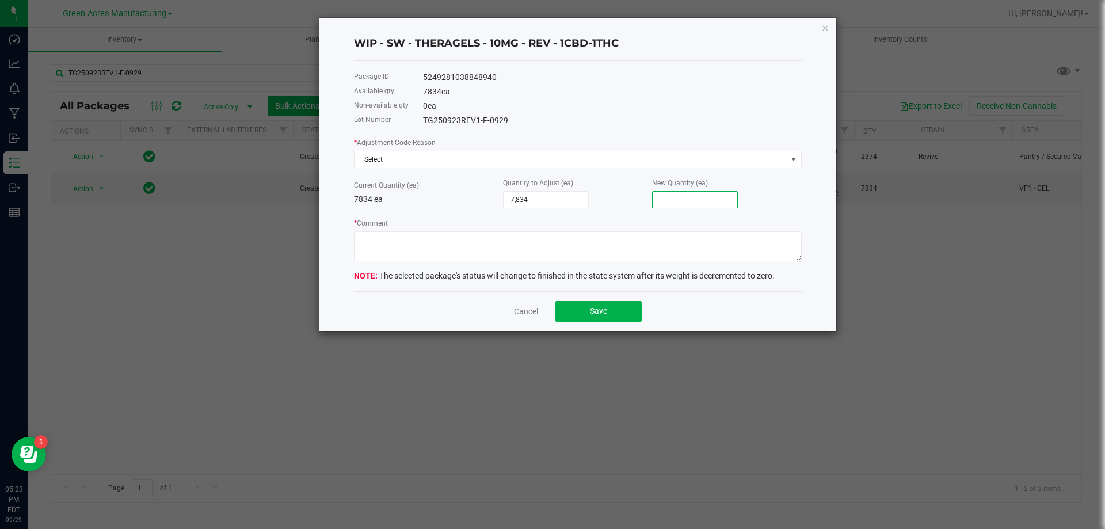
type input "-7,832"
type input "2"
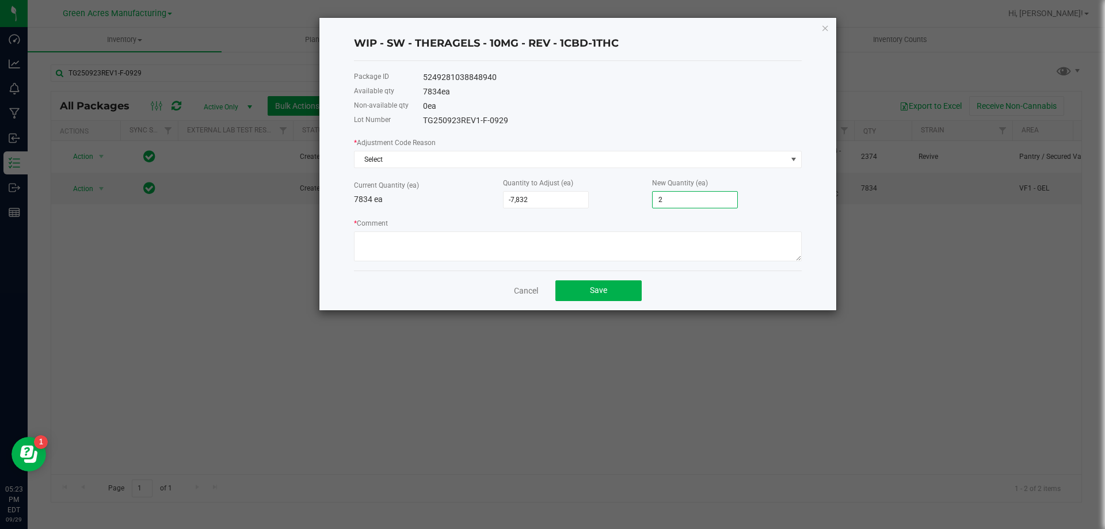
type input "-7,808"
type input "26"
type input "-7,566"
type input "268"
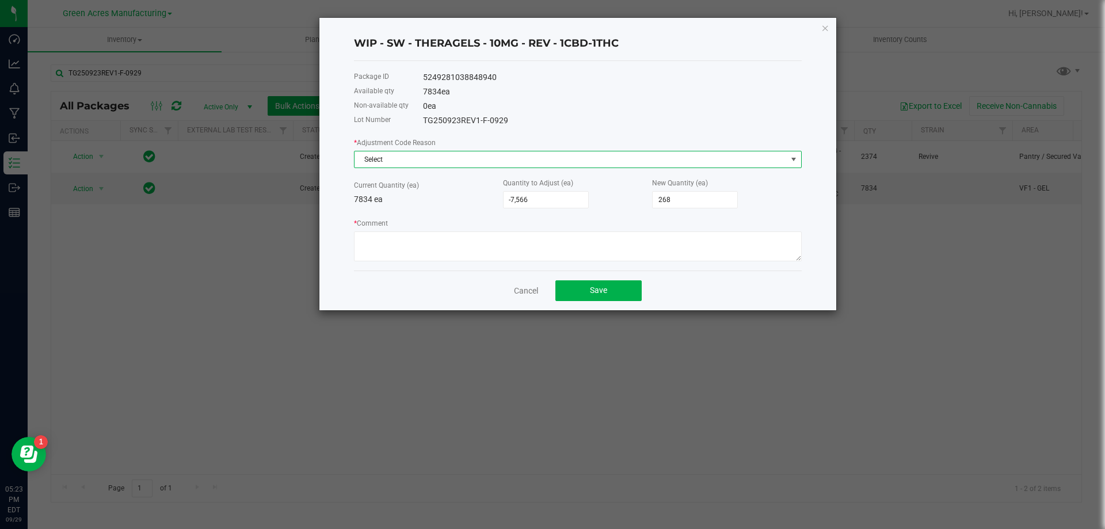
click at [443, 158] on span "Select" at bounding box center [571, 159] width 432 height 16
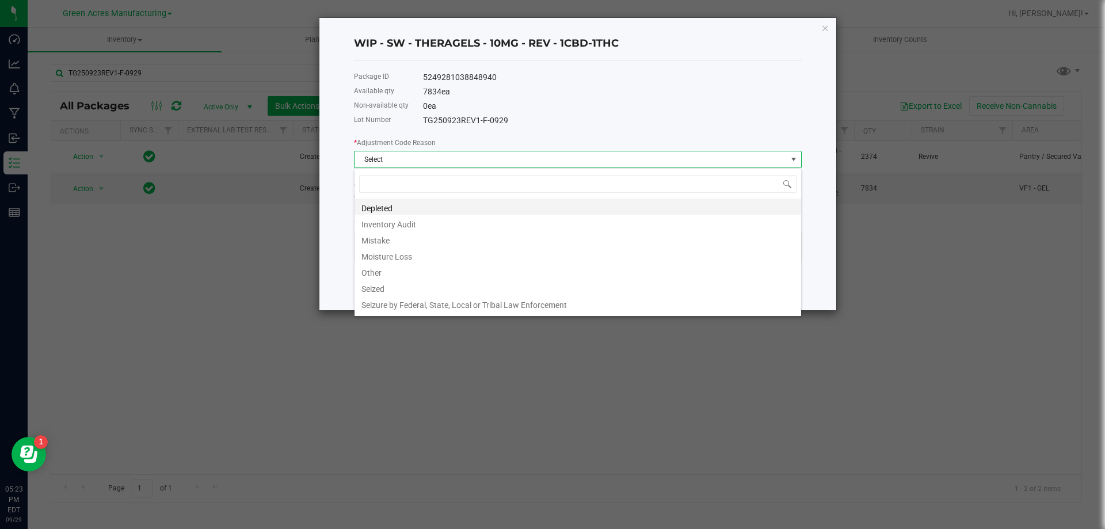
scroll to position [17, 448]
click at [391, 273] on li "Other" at bounding box center [578, 271] width 447 height 16
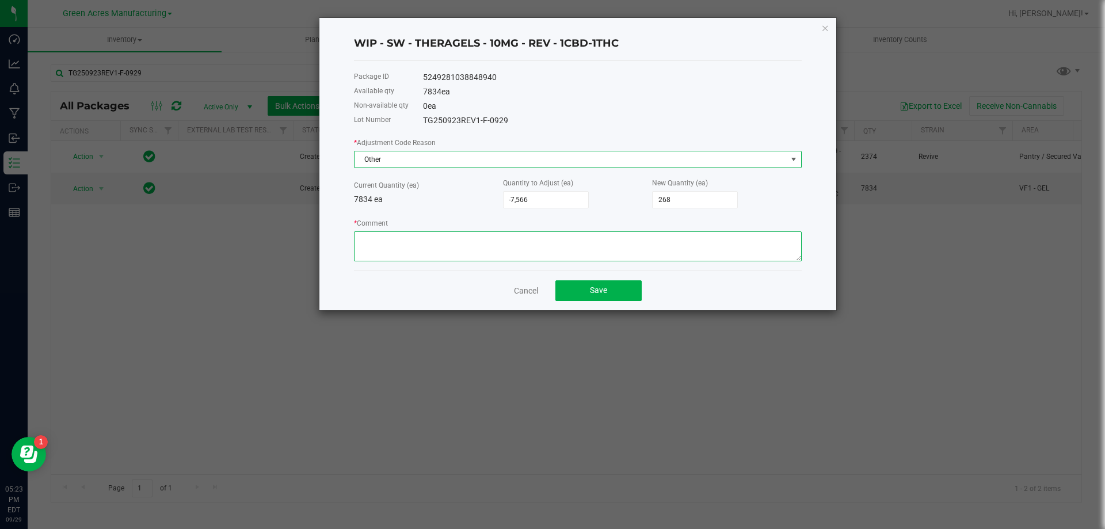
click at [411, 253] on textarea "* Comment" at bounding box center [578, 246] width 448 height 30
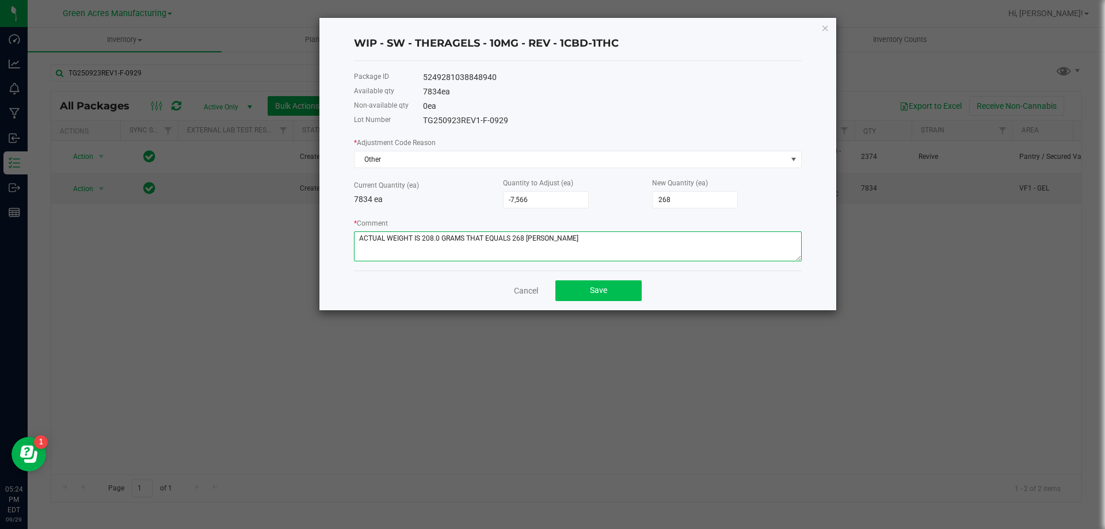
type textarea "ACTUAL WEIGHT IS 208.0 GRAMS THAT EQUALS 268 [PERSON_NAME]"
click at [603, 292] on span "Save" at bounding box center [598, 290] width 17 height 9
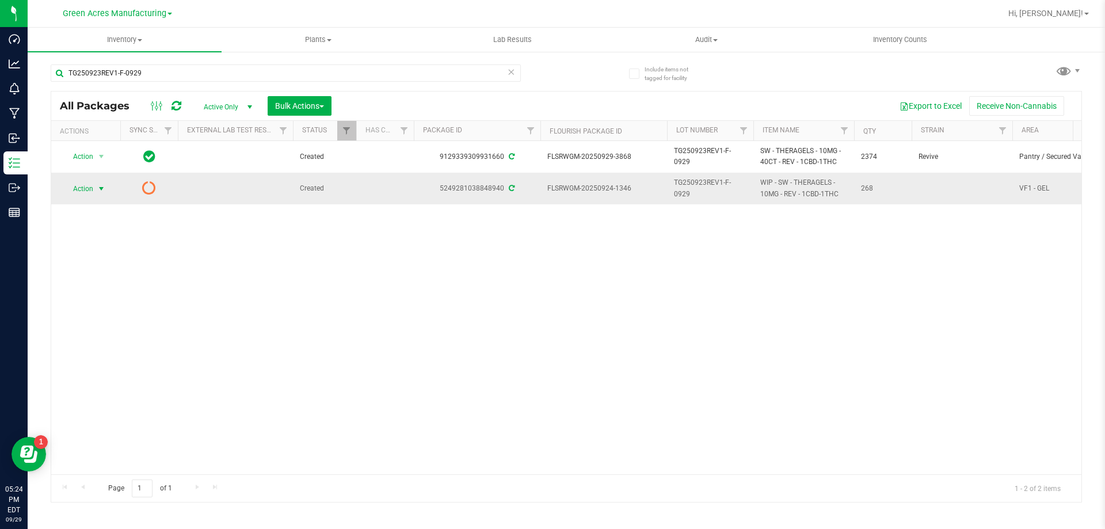
click at [89, 189] on span "Action" at bounding box center [78, 189] width 31 height 16
click at [119, 275] on li "Print package label" at bounding box center [100, 276] width 74 height 17
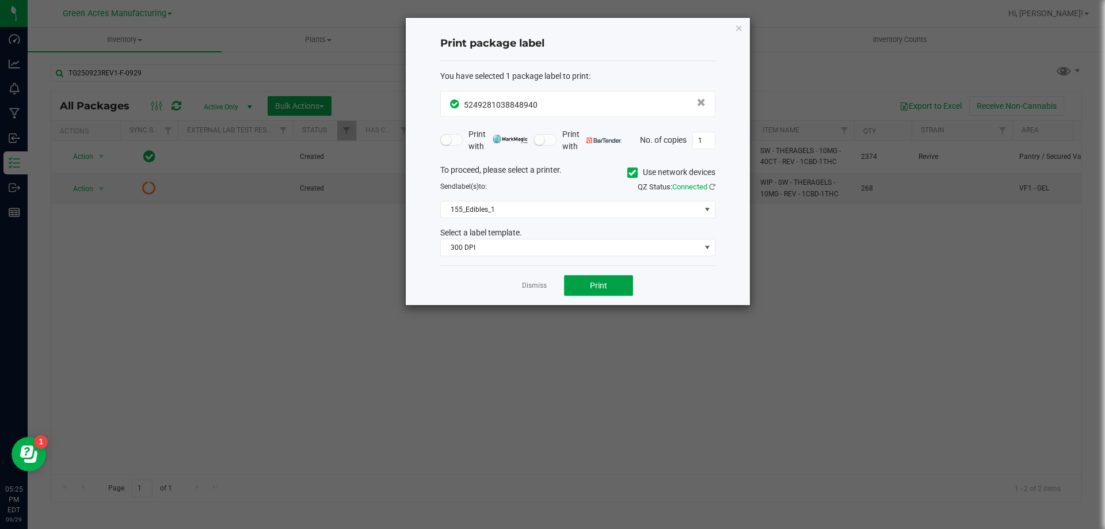
click at [592, 286] on span "Print" at bounding box center [598, 285] width 17 height 9
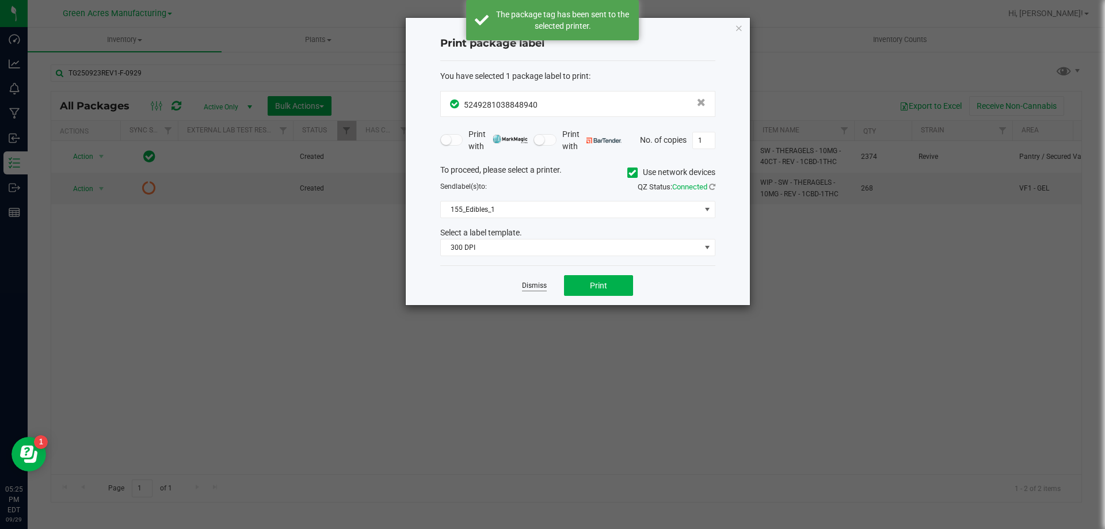
click at [534, 287] on link "Dismiss" at bounding box center [534, 286] width 25 height 10
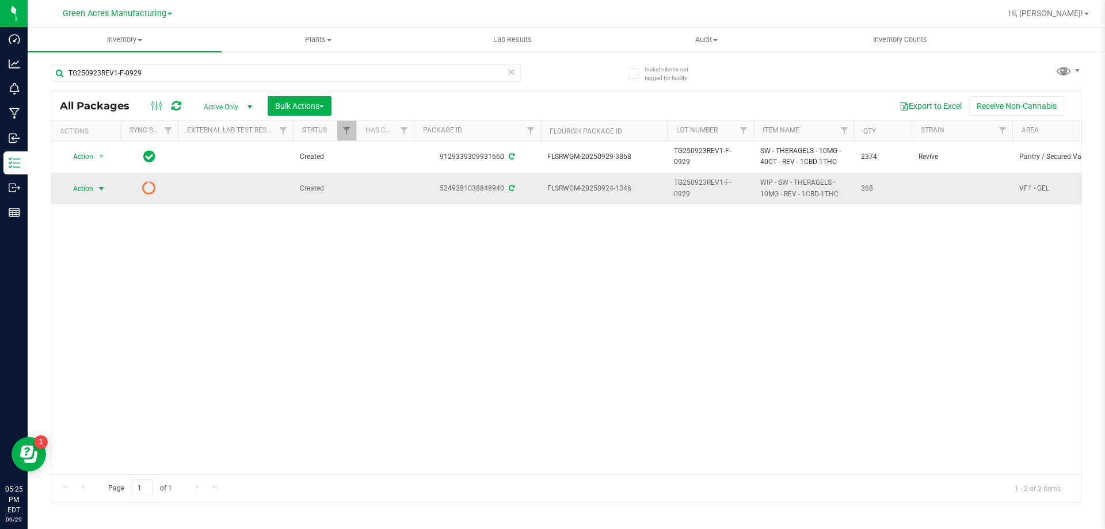
click at [92, 191] on span "Action" at bounding box center [78, 189] width 31 height 16
click at [225, 105] on span "Active Only" at bounding box center [225, 107] width 63 height 16
click at [215, 175] on li "All" at bounding box center [225, 176] width 62 height 17
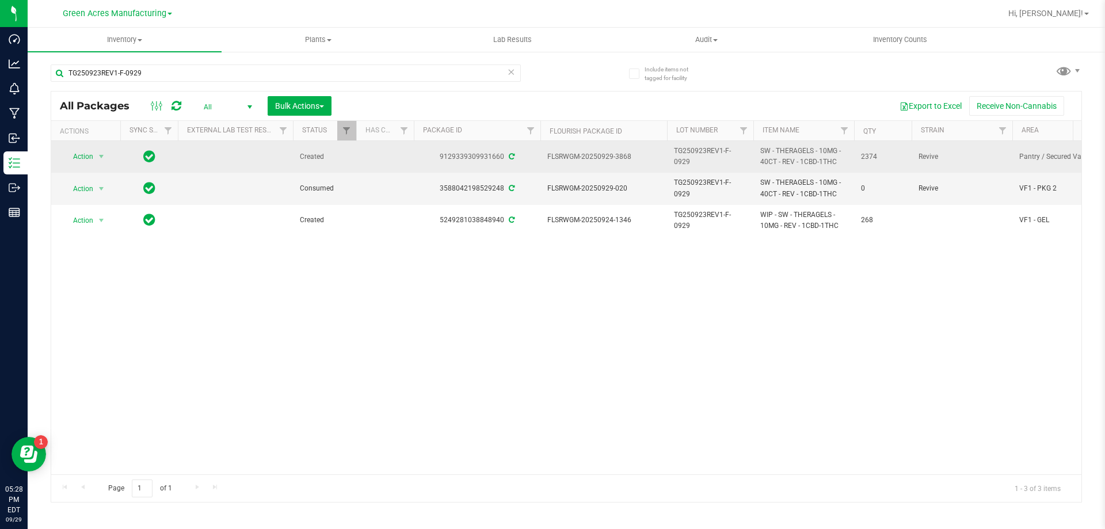
click at [711, 158] on span "TG250923REV1-F-0929" at bounding box center [710, 157] width 73 height 22
click at [711, 158] on input "TG250923REV1-F-0929" at bounding box center [708, 157] width 82 height 18
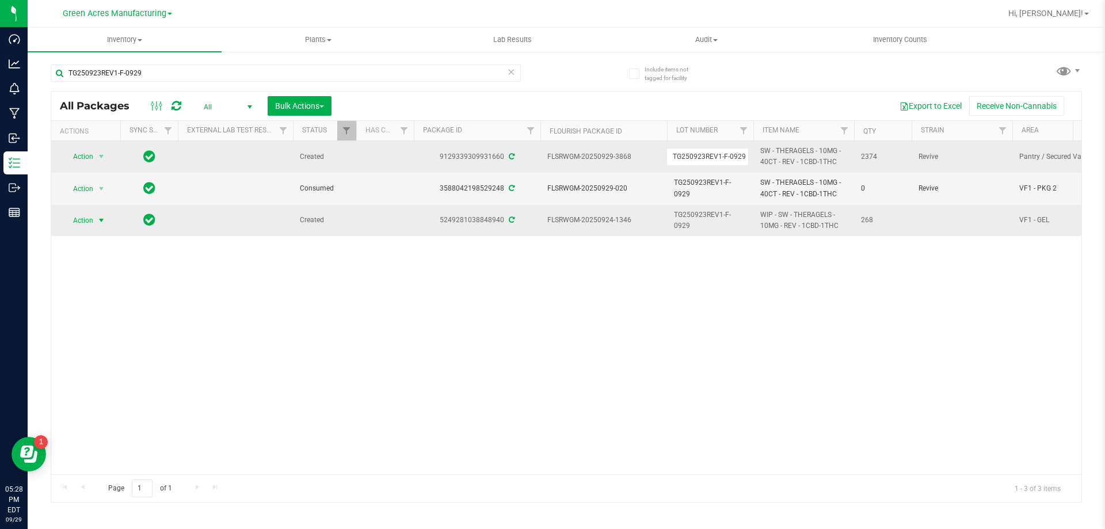
click at [84, 219] on span "Action" at bounding box center [78, 220] width 31 height 16
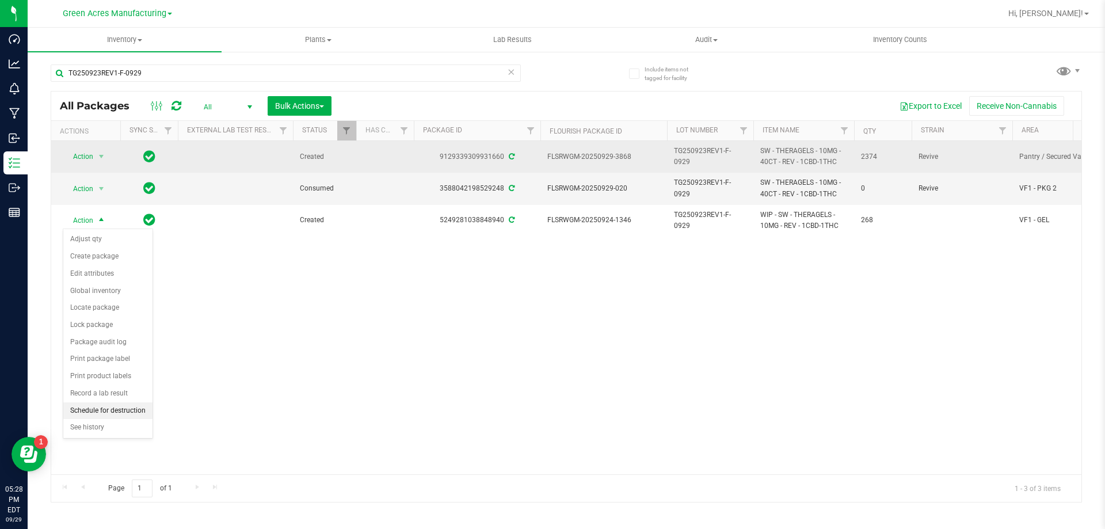
click at [135, 410] on li "Schedule for destruction" at bounding box center [107, 410] width 89 height 17
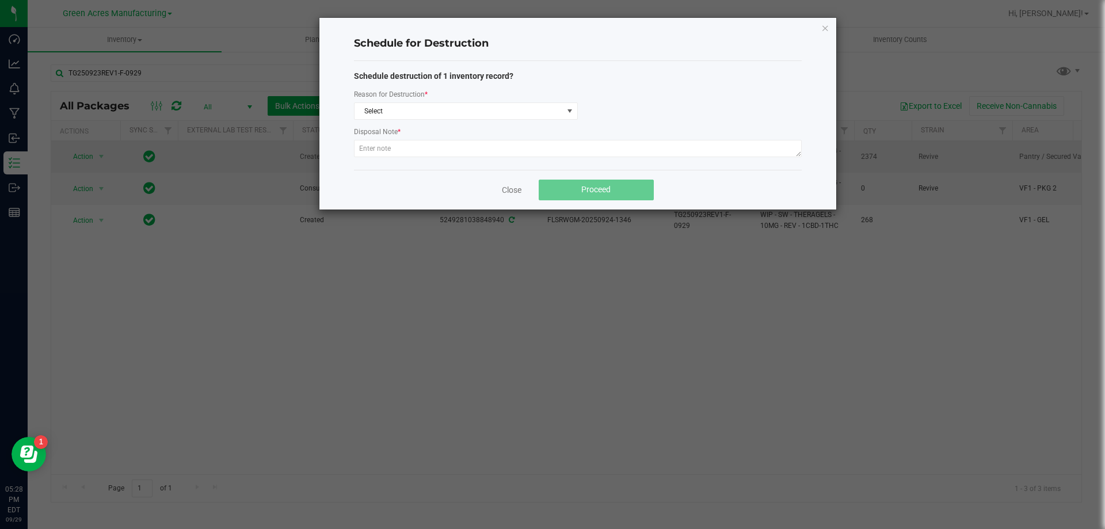
click at [414, 101] on div "Reason for Destruction *" at bounding box center [466, 95] width 224 height 14
click at [413, 110] on span "Select" at bounding box center [459, 111] width 208 height 16
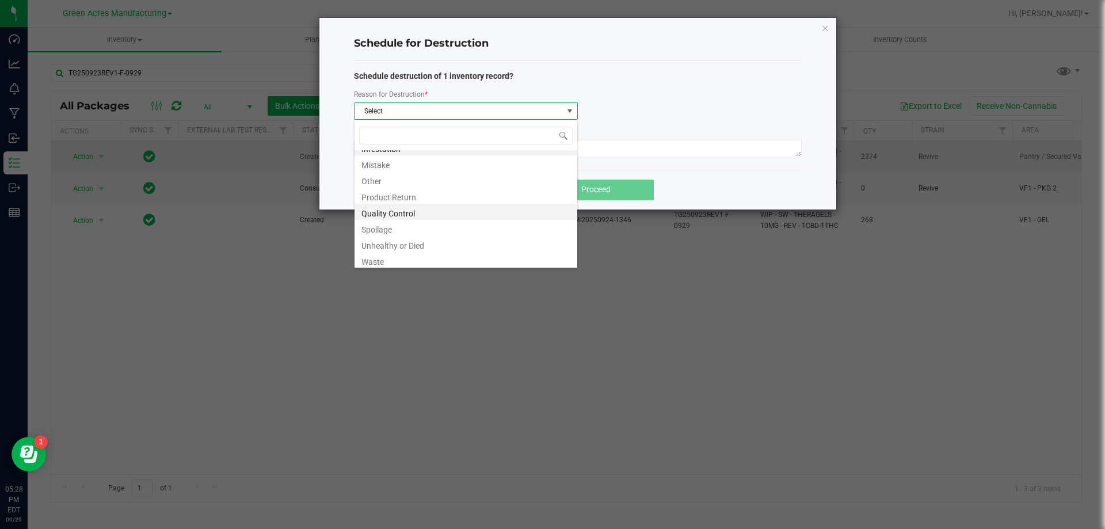
scroll to position [14, 0]
click at [390, 259] on li "Waste" at bounding box center [466, 257] width 223 height 16
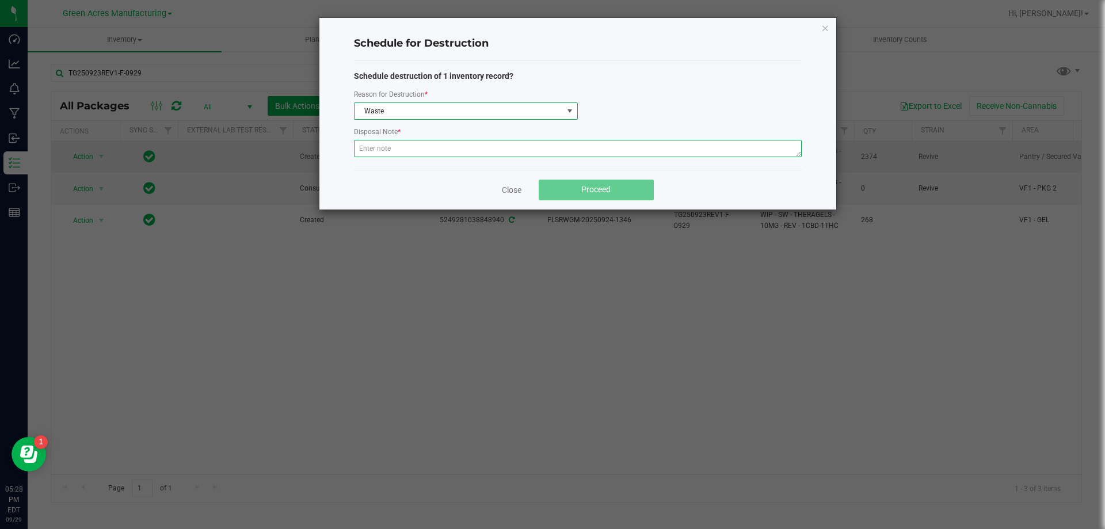
click at [395, 146] on textarea at bounding box center [578, 148] width 448 height 17
type textarea "WASTE AFTER PACKING"
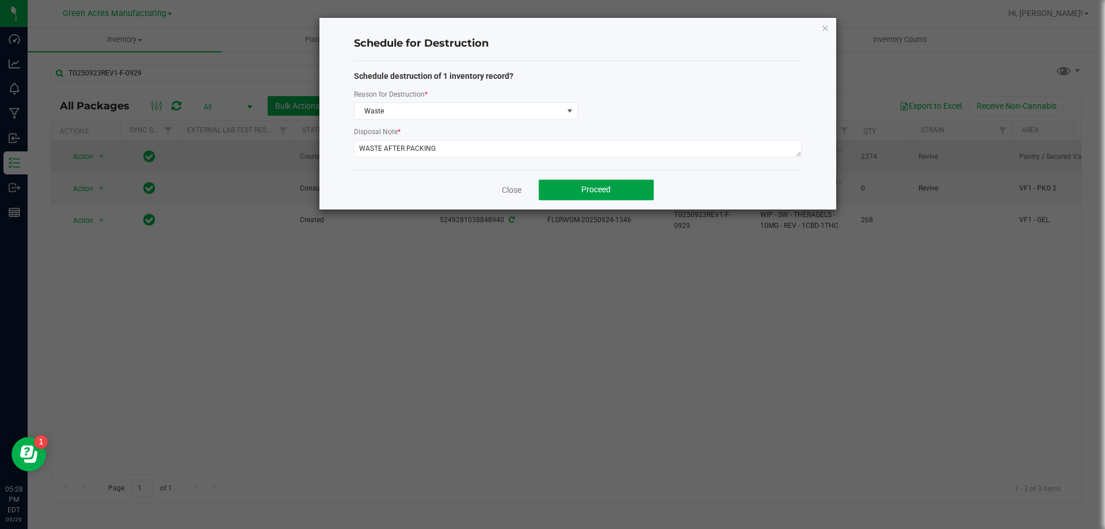
click at [609, 194] on span "Proceed" at bounding box center [595, 189] width 29 height 9
